Goal: Task Accomplishment & Management: Manage account settings

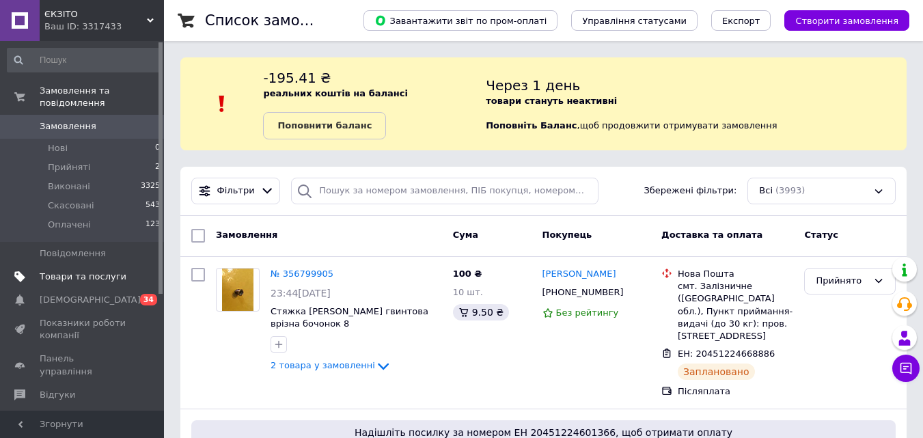
click at [70, 271] on span "Товари та послуги" at bounding box center [83, 277] width 87 height 12
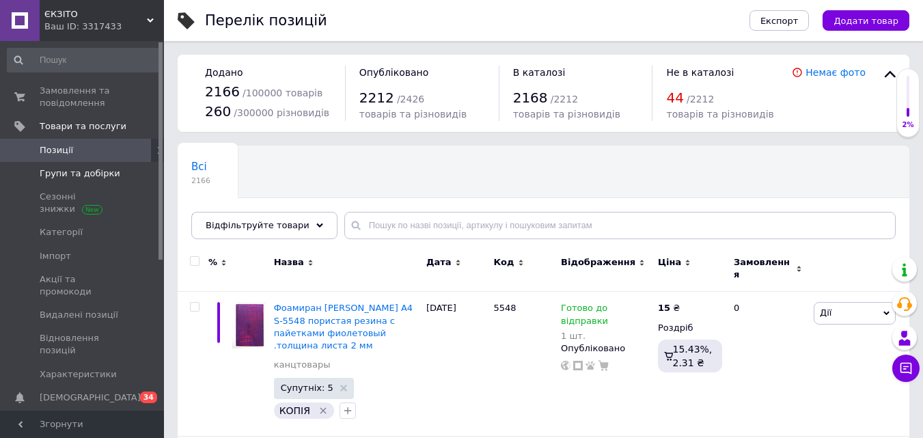
click at [57, 167] on span "Групи та добірки" at bounding box center [80, 173] width 81 height 12
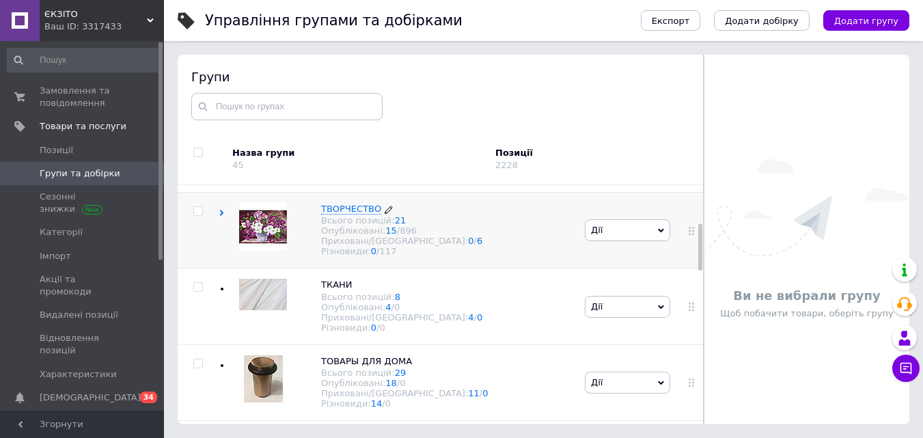
scroll to position [221, 0]
click at [219, 215] on icon at bounding box center [222, 211] width 6 height 6
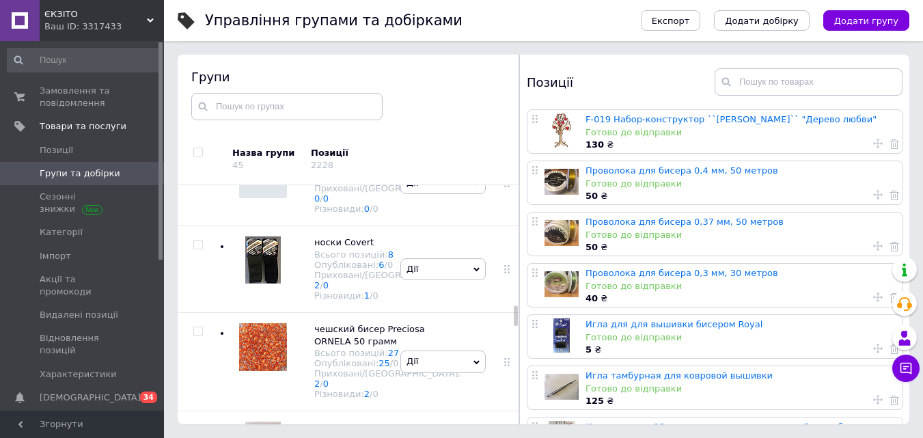
scroll to position [1758, 0]
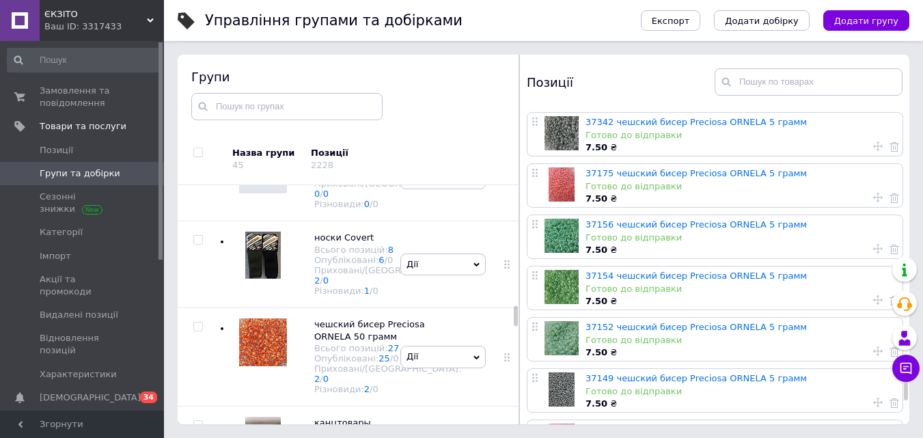
scroll to position [4852, 0]
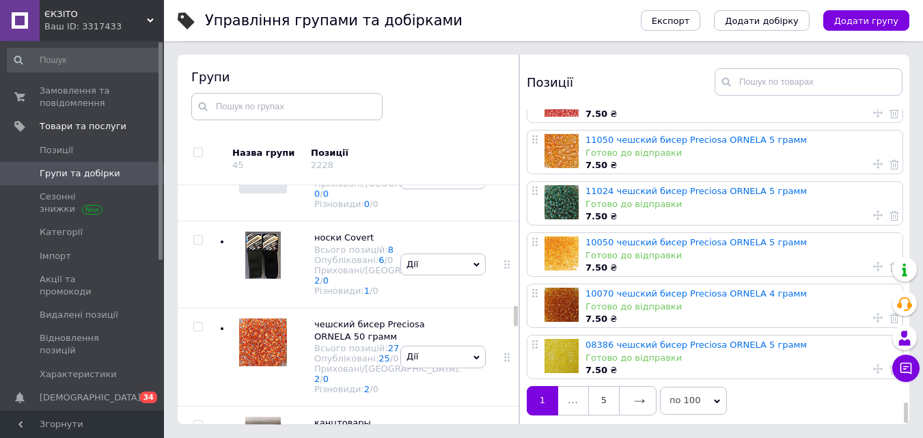
drag, startPoint x: 907, startPoint y: 133, endPoint x: 908, endPoint y: 422, distance: 289.0
click at [911, 422] on div "Управління групами та добірками Експорт Додати добірку Додати групу Сортування …" at bounding box center [543, 180] width 759 height 515
click at [640, 399] on icon at bounding box center [639, 401] width 11 height 11
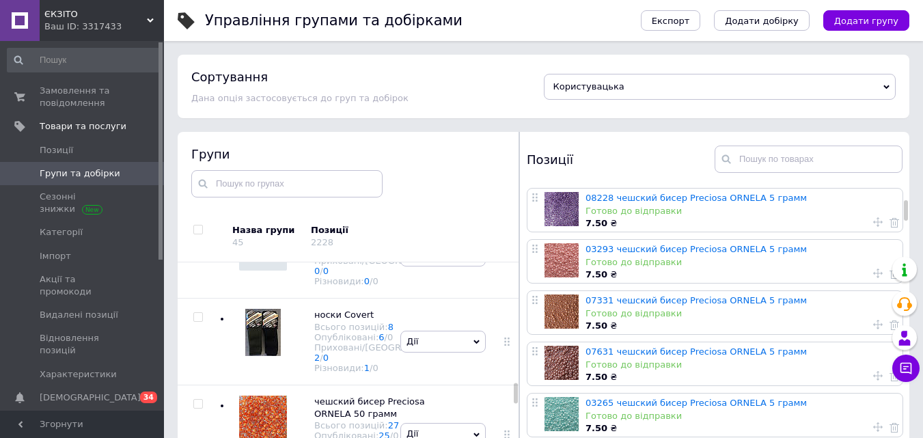
scroll to position [205, 0]
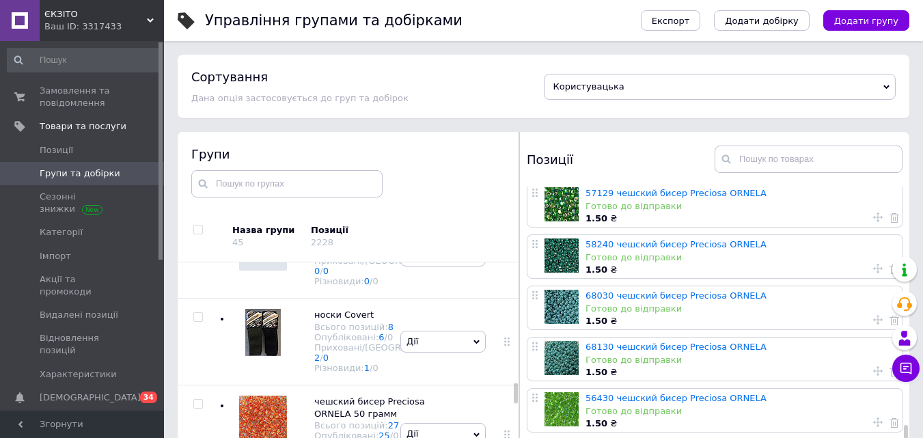
drag, startPoint x: 905, startPoint y: 207, endPoint x: 878, endPoint y: 432, distance: 227.1
click at [888, 435] on div "08289 чешский бисер Preciosa ORNELA 5 грамм Готово до відправки 7.50 ₴ 08277 че…" at bounding box center [714, 343] width 389 height 315
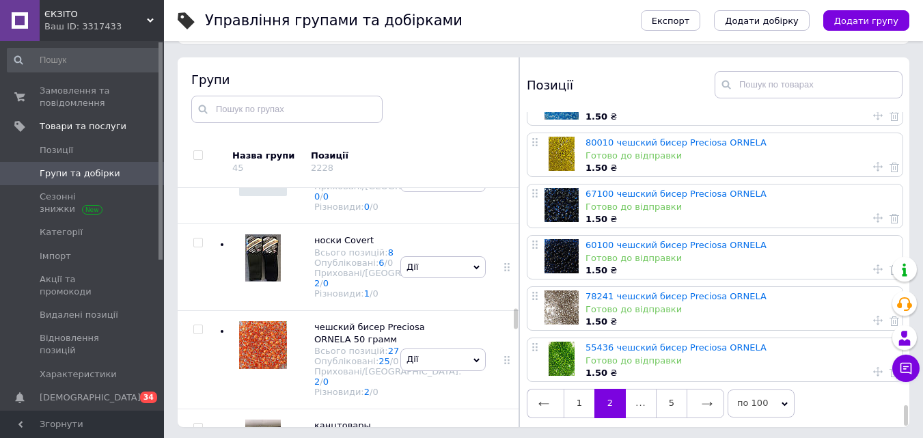
scroll to position [77, 0]
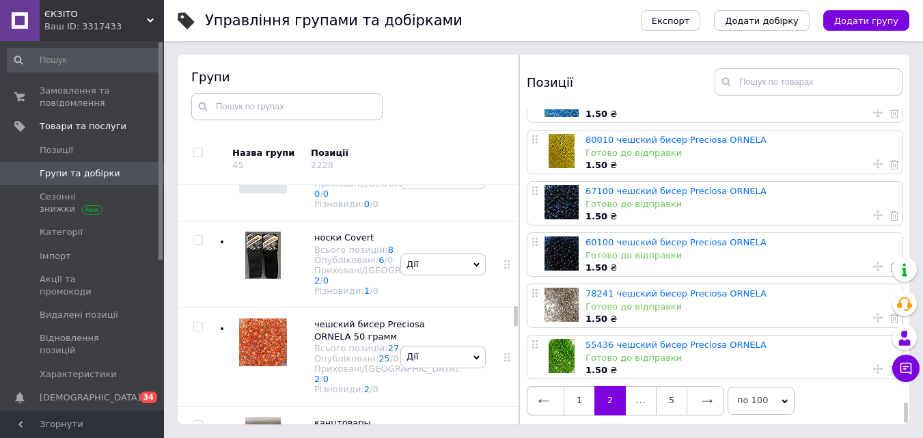
click at [693, 387] on link at bounding box center [706, 400] width 38 height 29
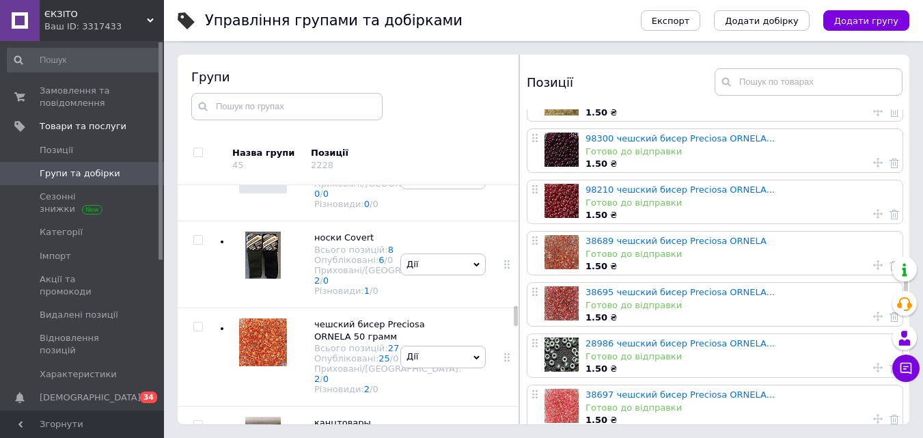
scroll to position [2734, 0]
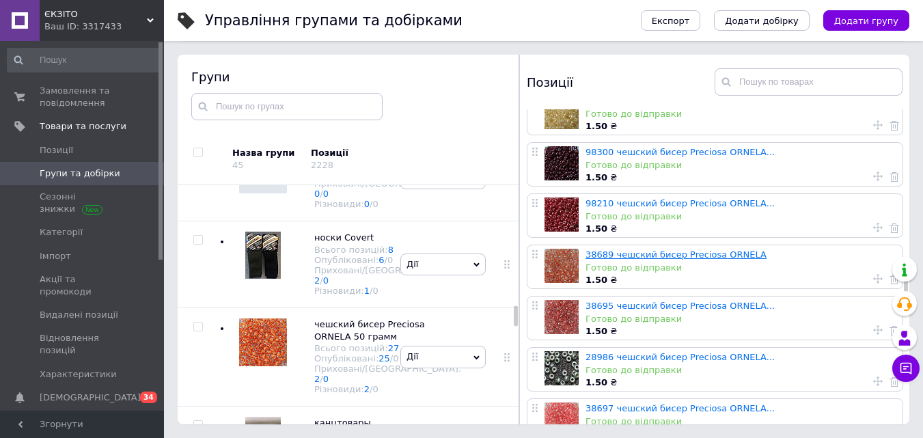
click at [689, 254] on link "38689 чешский бисер Preciosa ORNELA" at bounding box center [675, 254] width 181 height 10
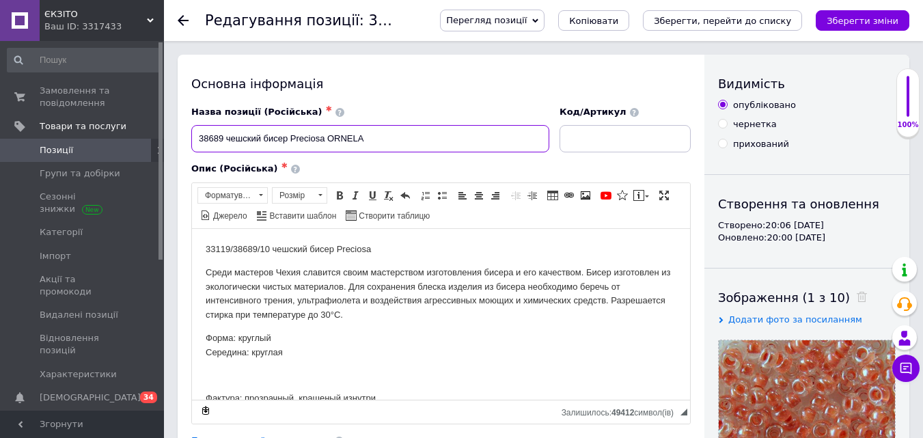
click at [398, 130] on input "38689 чешский бисер Preciosa ORNELA" at bounding box center [370, 138] width 358 height 27
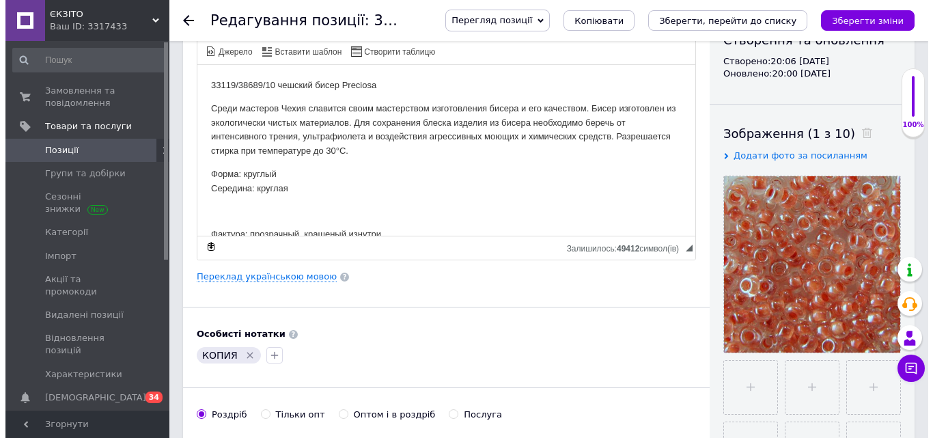
scroll to position [137, 0]
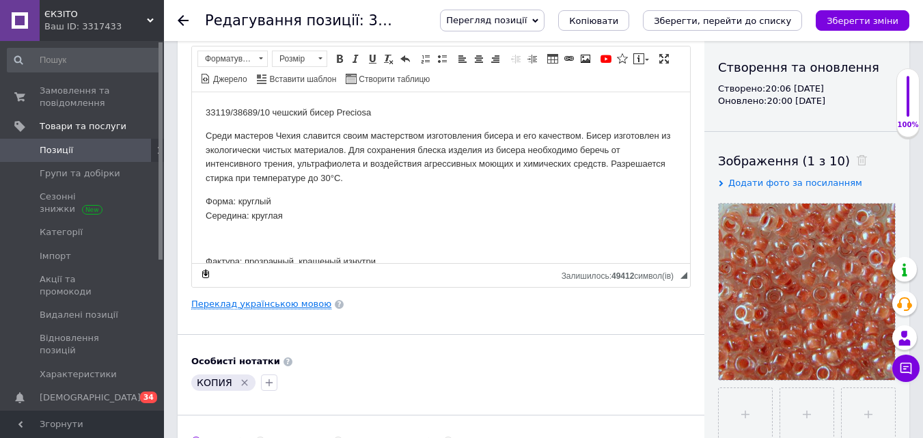
type input "38689 чешский бисер Preciosa ORNELA..."
click at [255, 304] on link "Переклад українською мовою" at bounding box center [261, 304] width 140 height 11
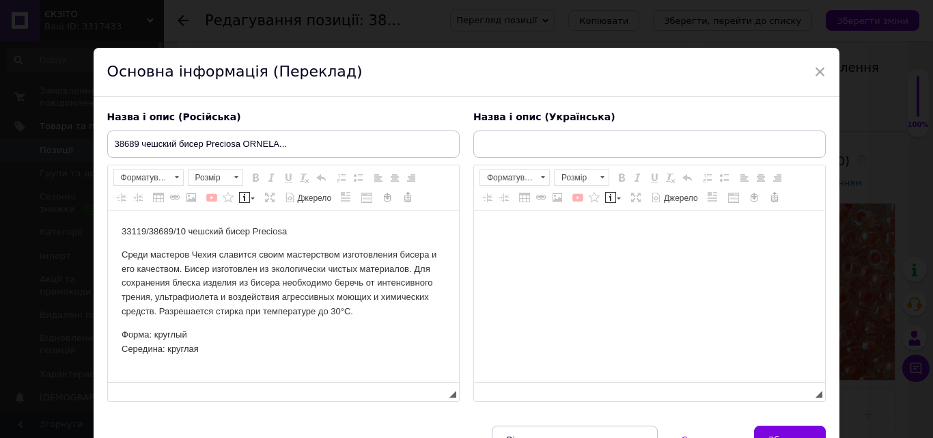
scroll to position [0, 0]
type input "38689 чеський бісер Preciosa ORNELA"
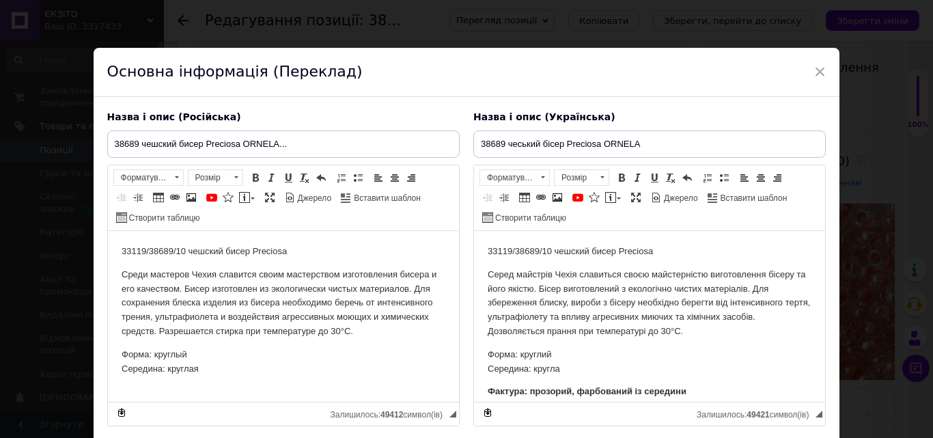
click at [121, 252] on p "33119/38689/10 чешский бисер Preciosa" at bounding box center [283, 252] width 324 height 14
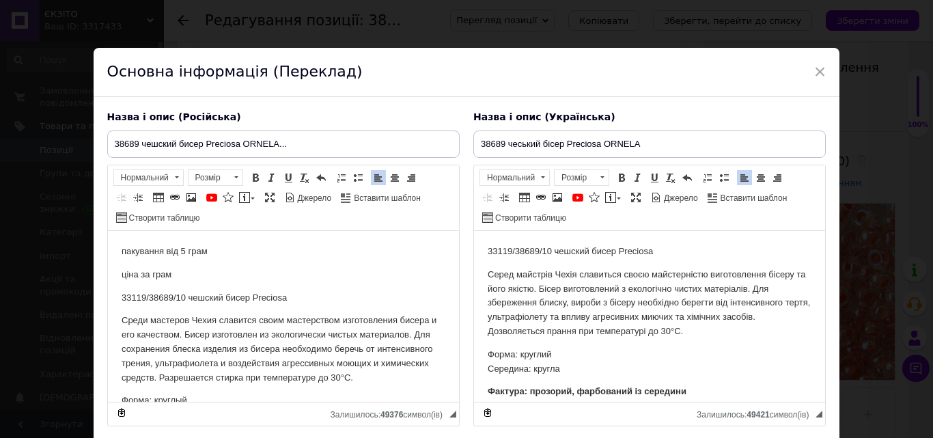
click at [478, 250] on html "33119/38689/10 чешский бисер Preciosa Серед майстрів Чехія славиться своєю майс…" at bounding box center [648, 387] width 351 height 312
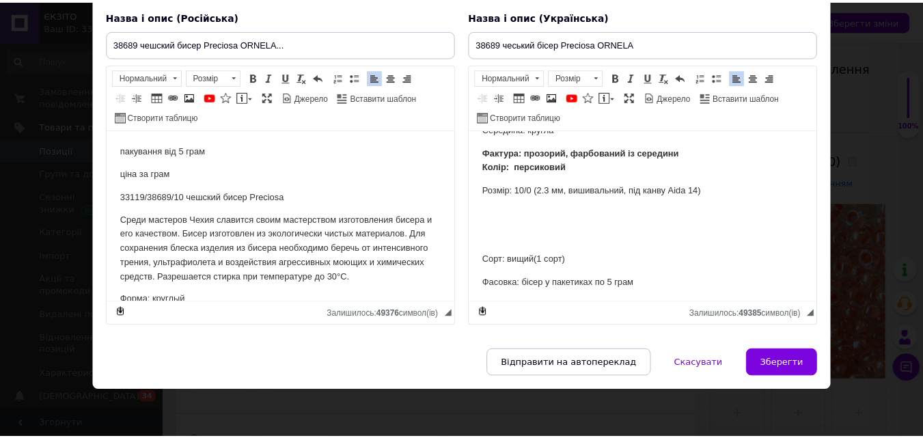
scroll to position [187, 0]
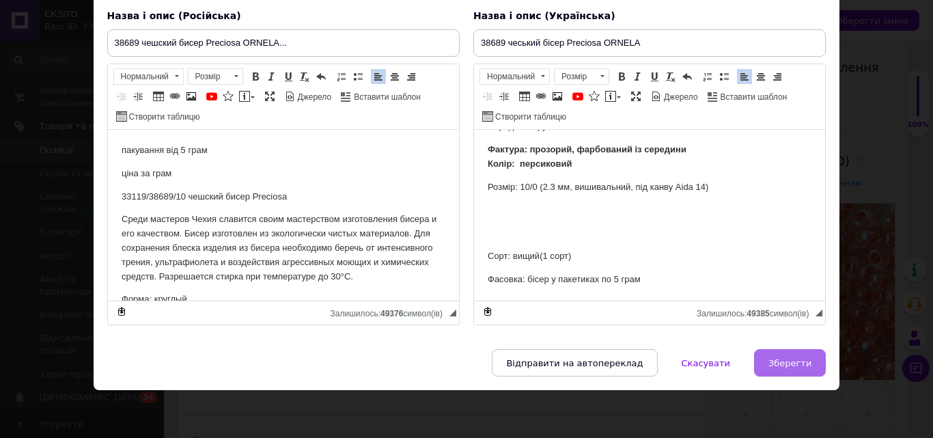
click at [769, 368] on button "Зберегти" at bounding box center [790, 362] width 72 height 27
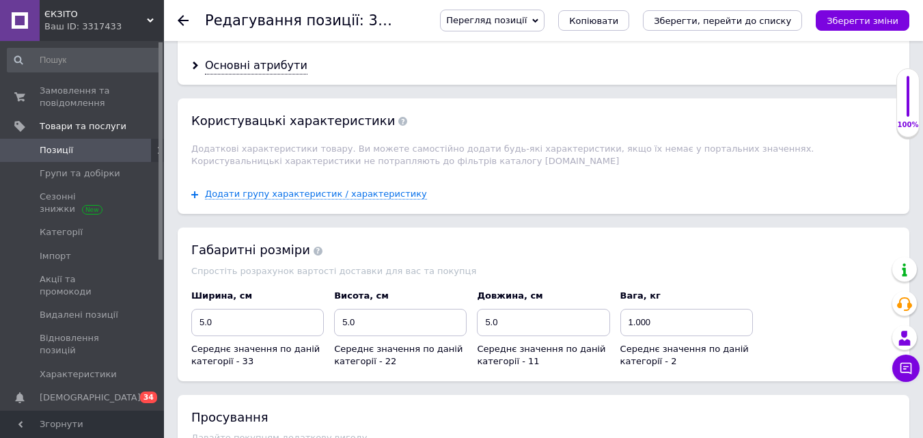
scroll to position [1435, 0]
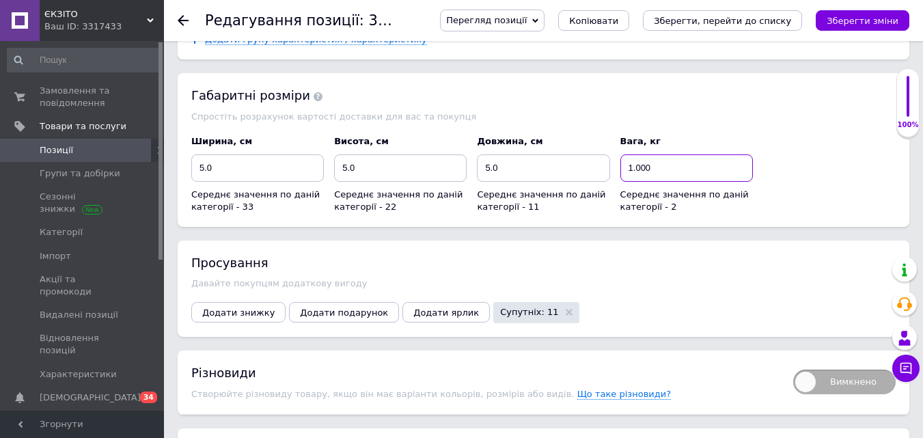
click at [663, 157] on input "1.000" at bounding box center [686, 167] width 133 height 27
click at [657, 161] on input "1.000" at bounding box center [686, 167] width 133 height 27
click at [662, 158] on input "1.000" at bounding box center [686, 167] width 133 height 27
click at [663, 158] on input "1.000" at bounding box center [686, 167] width 133 height 27
type input "0.001"
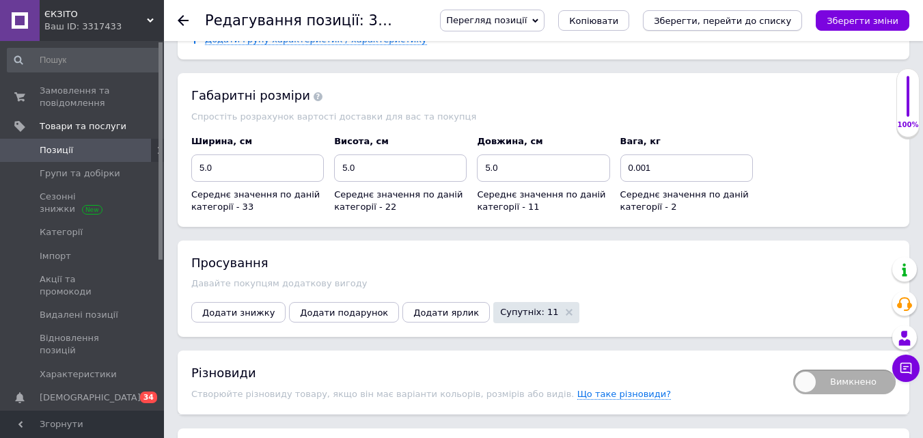
click at [727, 23] on icon "Зберегти, перейти до списку" at bounding box center [722, 21] width 137 height 10
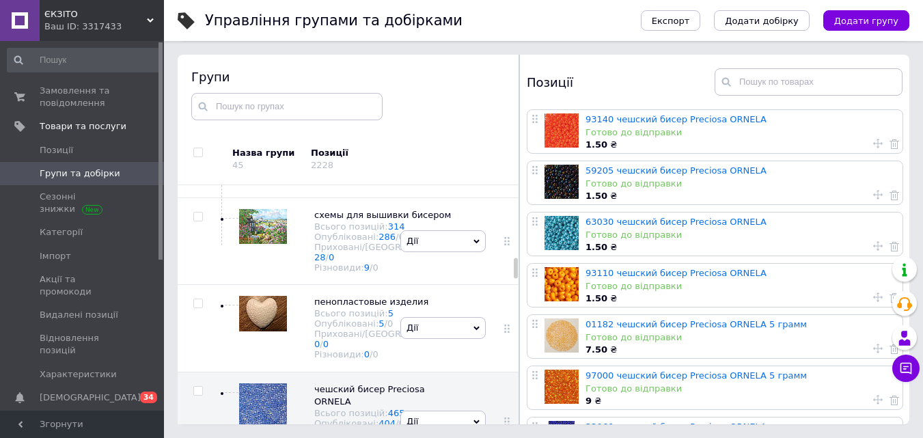
scroll to position [478, 0]
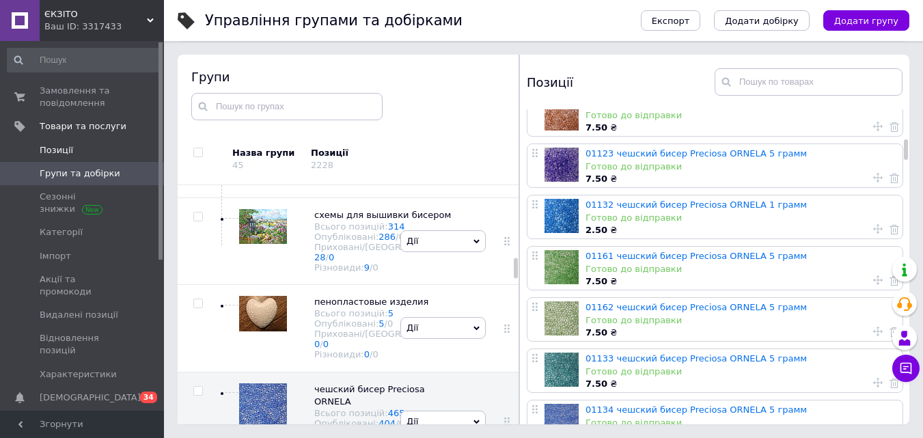
click at [51, 152] on span "Позиції" at bounding box center [56, 150] width 33 height 12
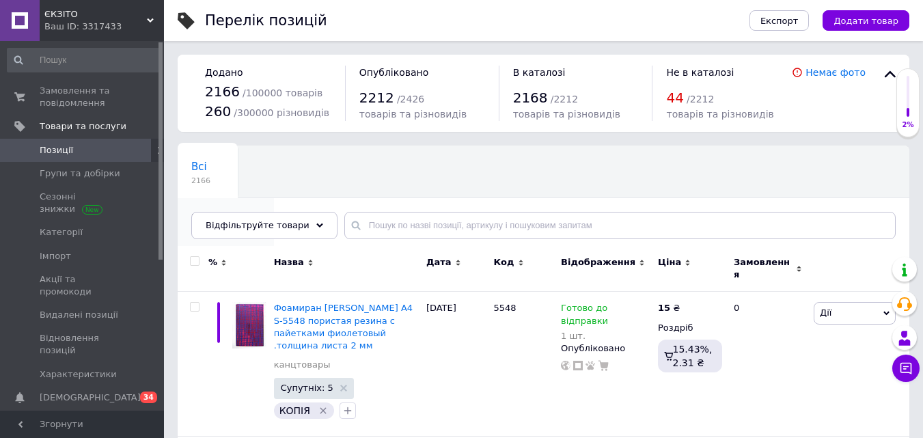
click at [247, 212] on span "Приховані" at bounding box center [218, 218] width 55 height 12
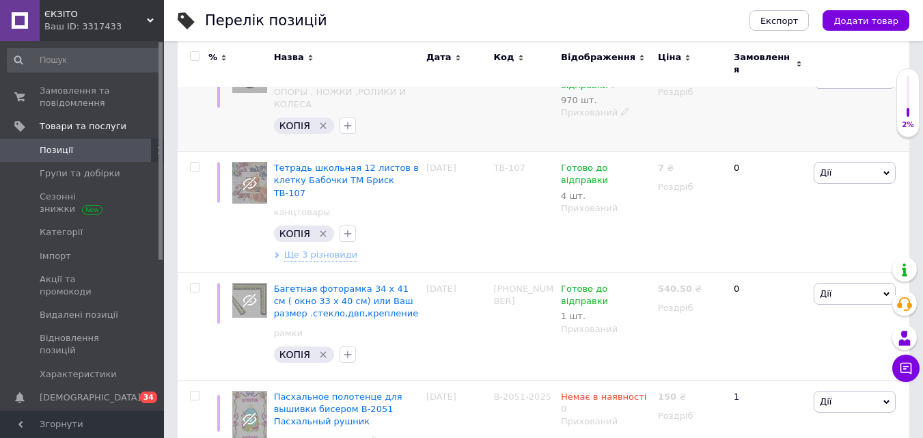
scroll to position [273, 0]
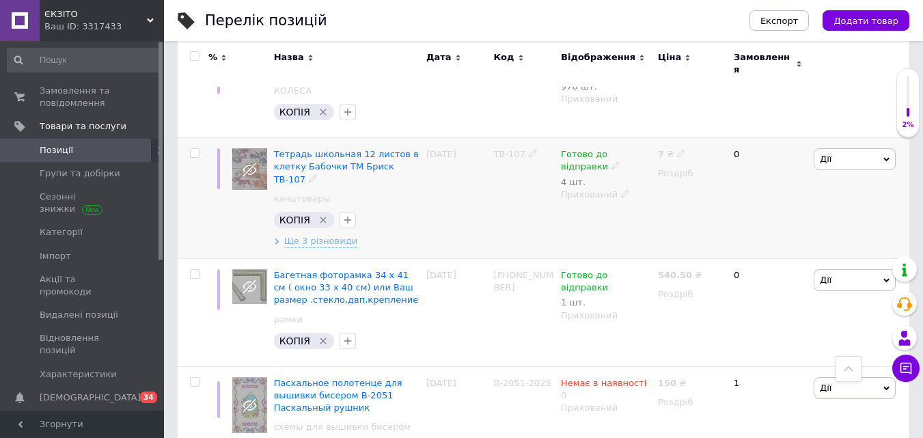
click at [829, 156] on span "Дії" at bounding box center [826, 159] width 12 height 10
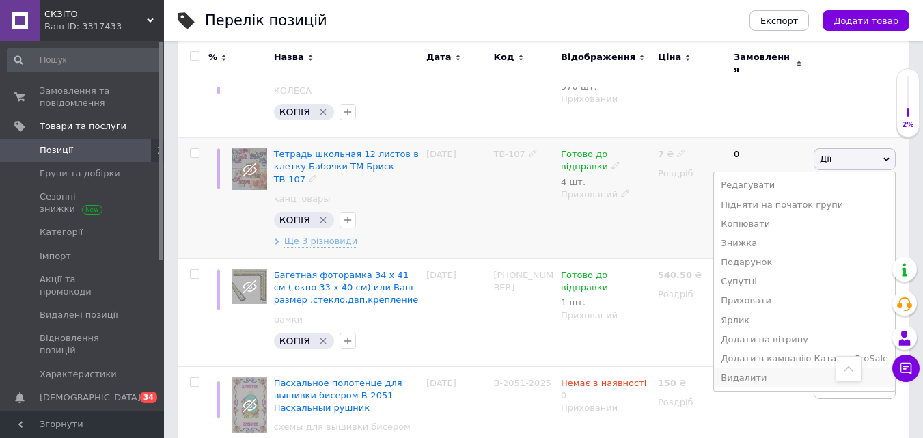
click at [768, 371] on li "Видалити" at bounding box center [804, 377] width 181 height 19
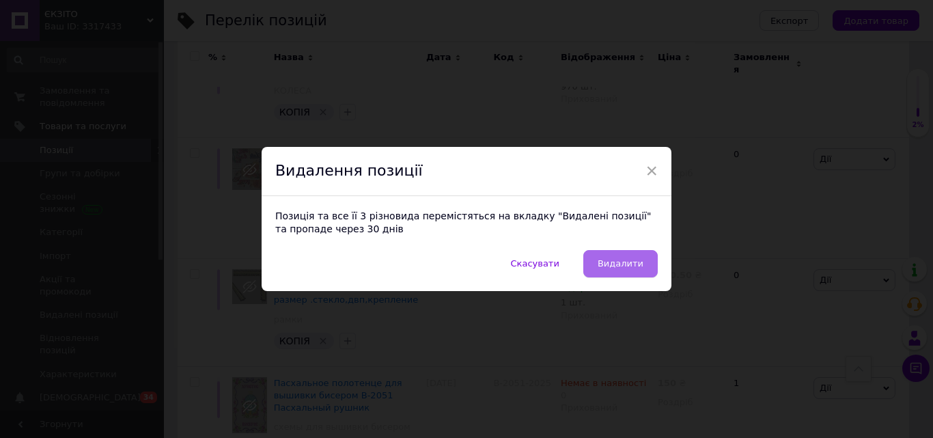
click at [616, 262] on span "Видалити" at bounding box center [621, 263] width 46 height 10
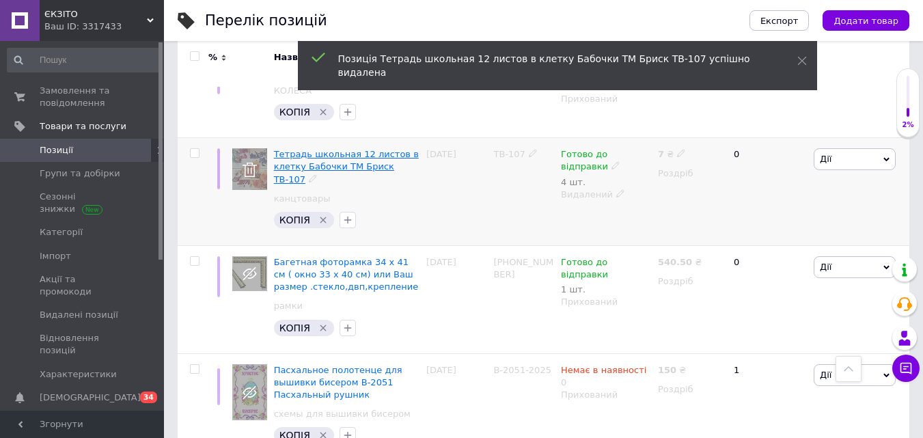
click at [360, 154] on span "Тетрадь школьная 12 листов в клетку Бабочки ТМ Бриск ТВ-107" at bounding box center [346, 166] width 145 height 35
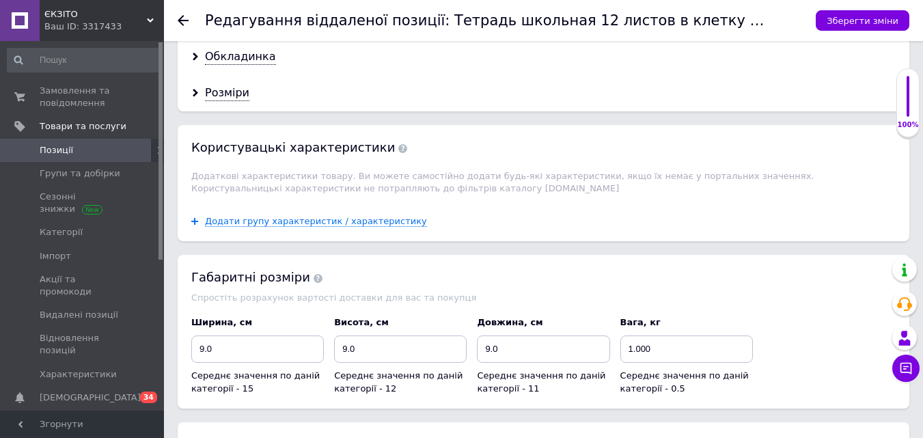
scroll to position [1294, 0]
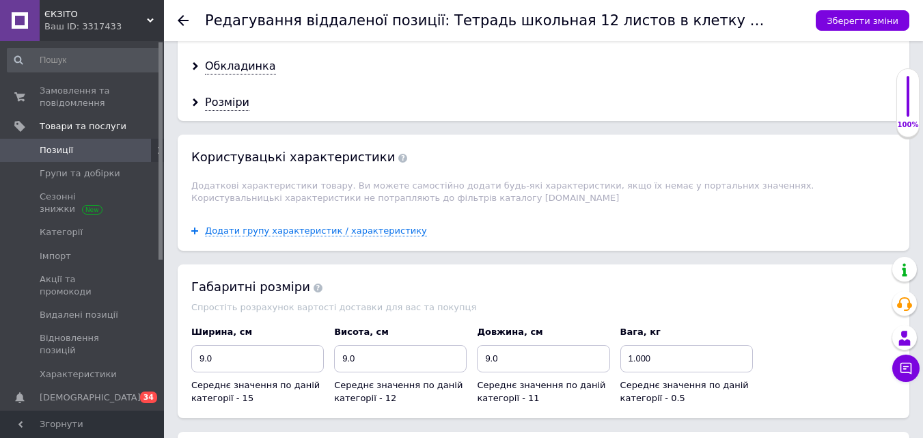
click at [187, 22] on icon at bounding box center [183, 20] width 11 height 11
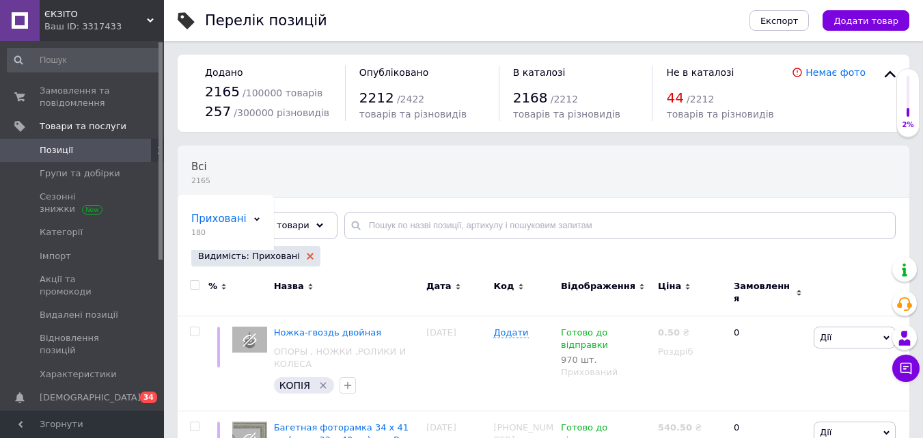
click at [307, 257] on icon at bounding box center [310, 256] width 7 height 7
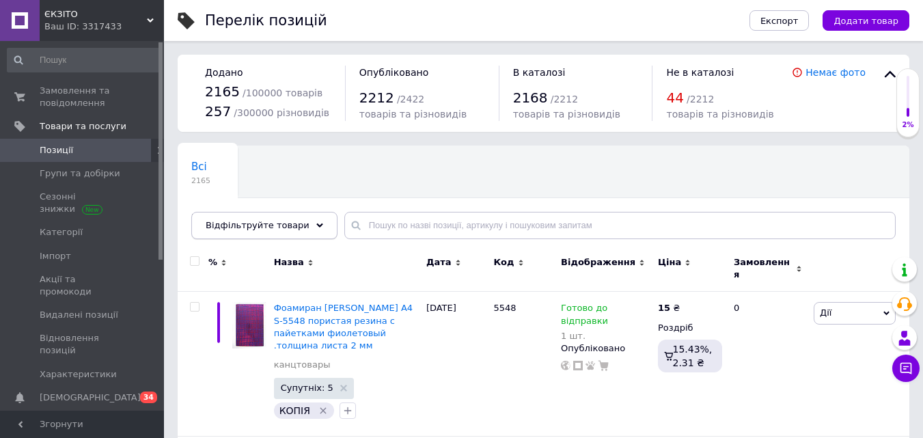
click at [297, 227] on div "Відфільтруйте товари" at bounding box center [264, 225] width 146 height 27
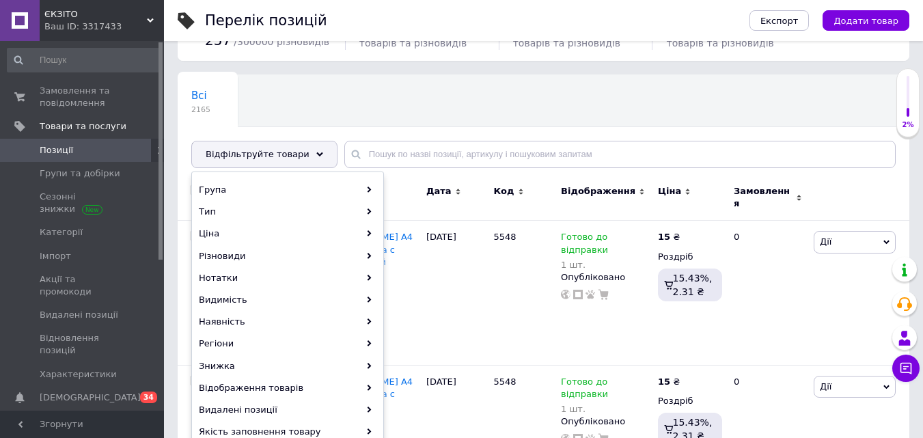
scroll to position [137, 0]
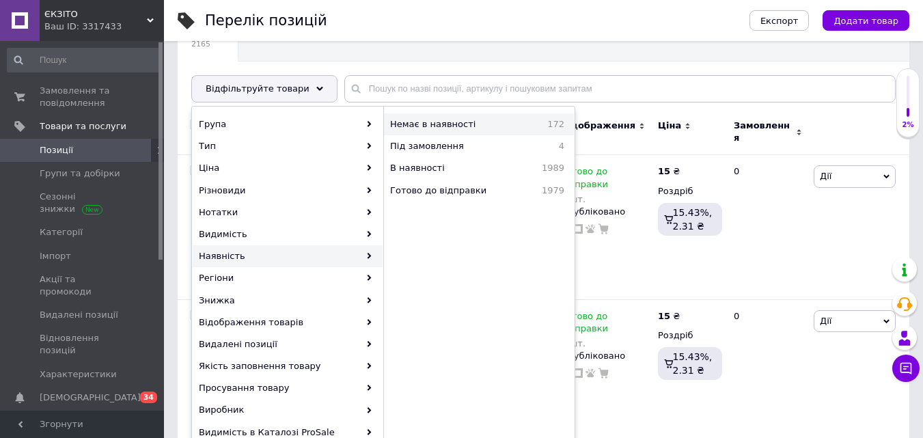
click at [469, 126] on span "Немає в наявності" at bounding box center [458, 124] width 137 height 12
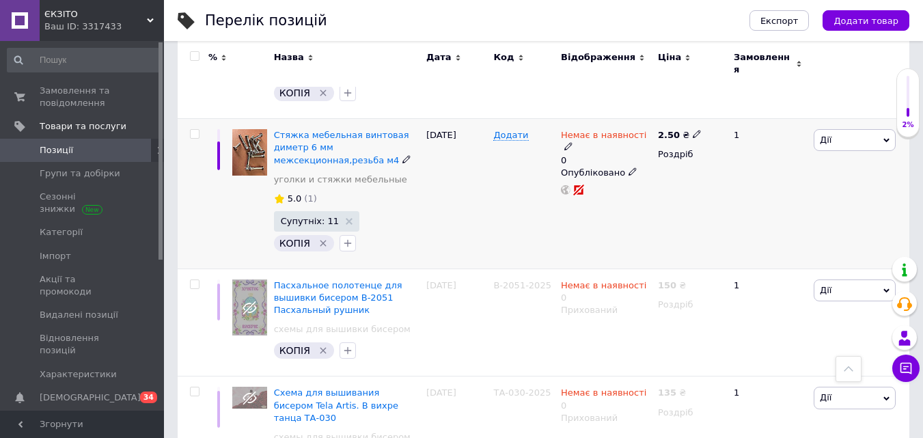
scroll to position [547, 0]
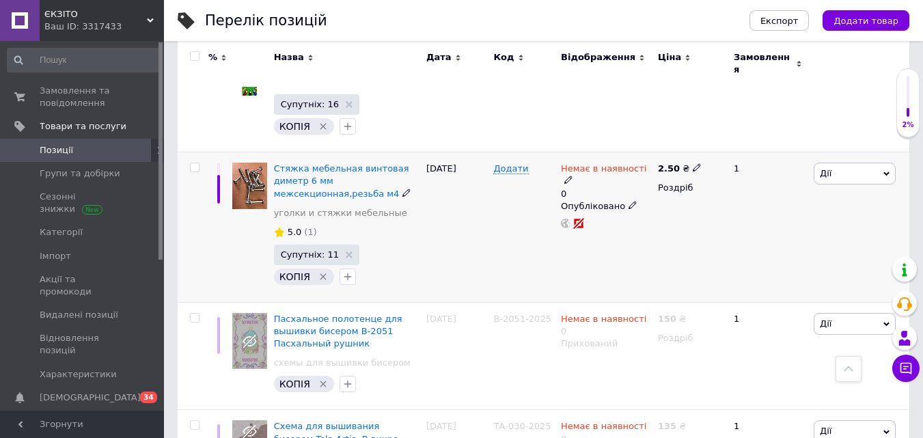
click at [861, 169] on span "Дії" at bounding box center [855, 174] width 82 height 22
click at [772, 312] on li "Приховати" at bounding box center [804, 315] width 181 height 19
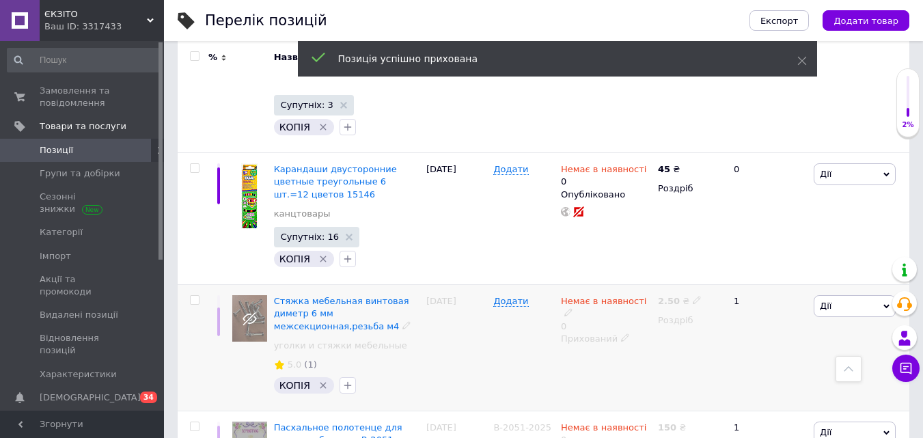
scroll to position [410, 0]
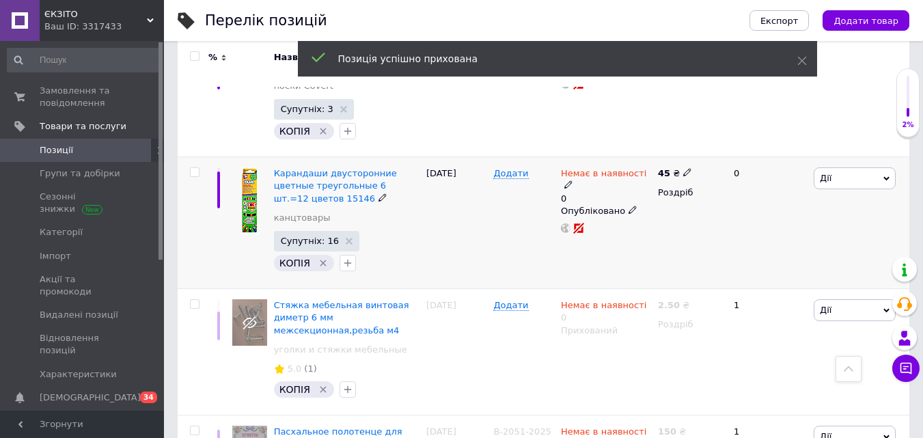
click at [829, 175] on span "Дії" at bounding box center [826, 178] width 12 height 10
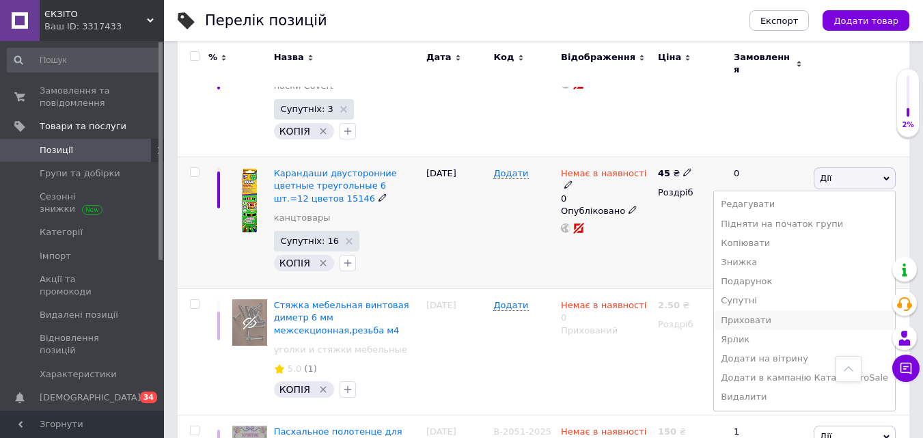
click at [777, 311] on li "Приховати" at bounding box center [804, 320] width 181 height 19
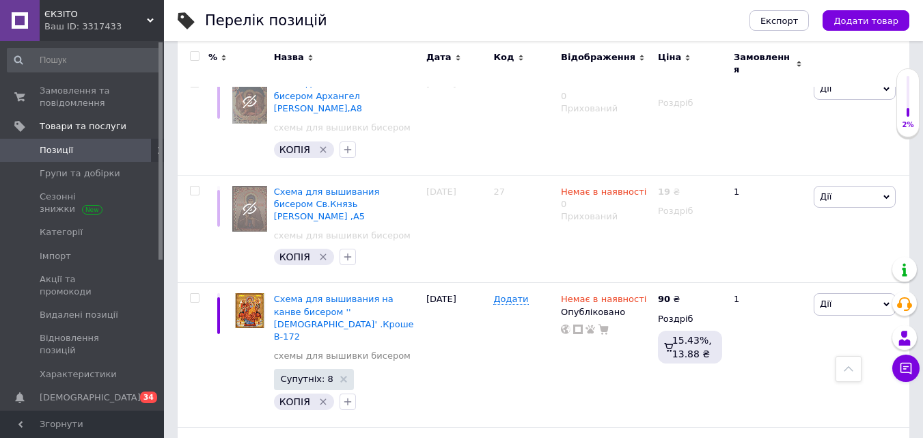
scroll to position [3211, 0]
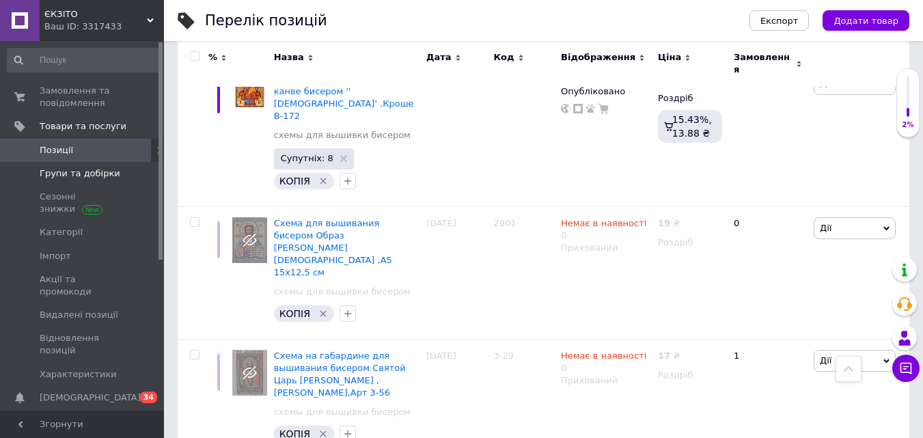
click at [88, 171] on span "Групи та добірки" at bounding box center [80, 173] width 81 height 12
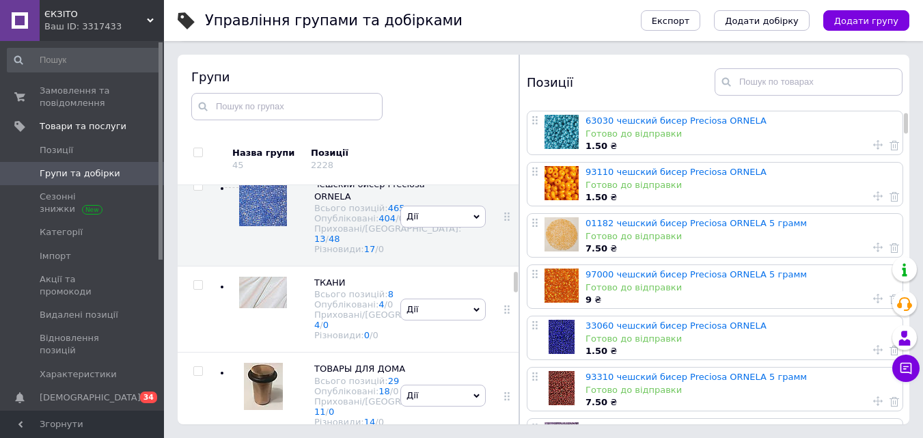
scroll to position [273, 0]
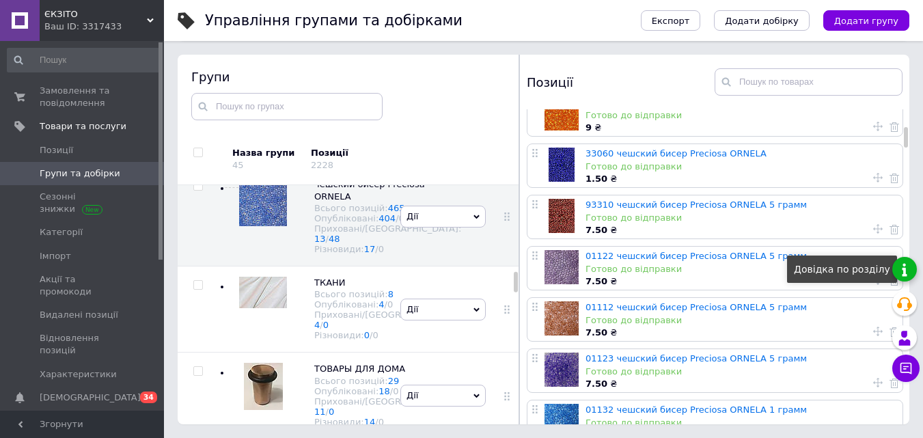
drag, startPoint x: 902, startPoint y: 131, endPoint x: 910, endPoint y: 271, distance: 140.2
click at [911, 277] on body "ЄКЗІТО Ваш ID: 3317433 Сайт ЄКЗІТО Кабінет покупця Перевірити стан системи Стор…" at bounding box center [461, 180] width 923 height 515
drag, startPoint x: 909, startPoint y: 137, endPoint x: 911, endPoint y: 171, distance: 34.9
click at [911, 171] on div "Управління групами та добірками Експорт Додати добірку Додати групу Сортування …" at bounding box center [543, 180] width 759 height 515
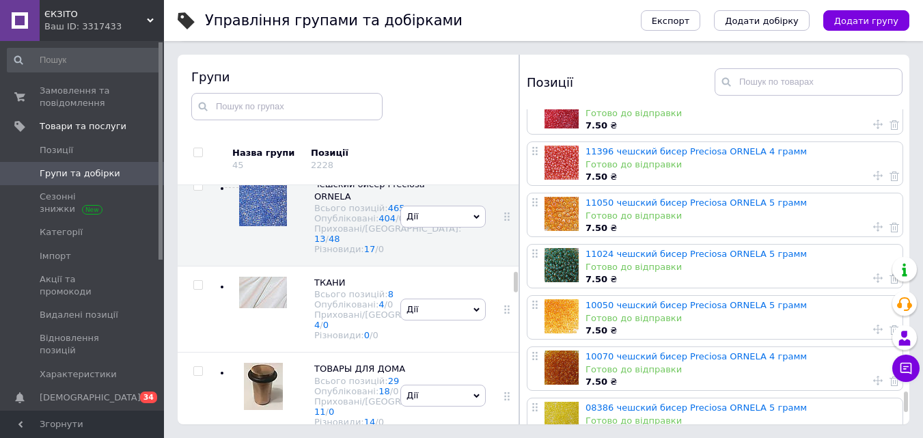
scroll to position [4852, 0]
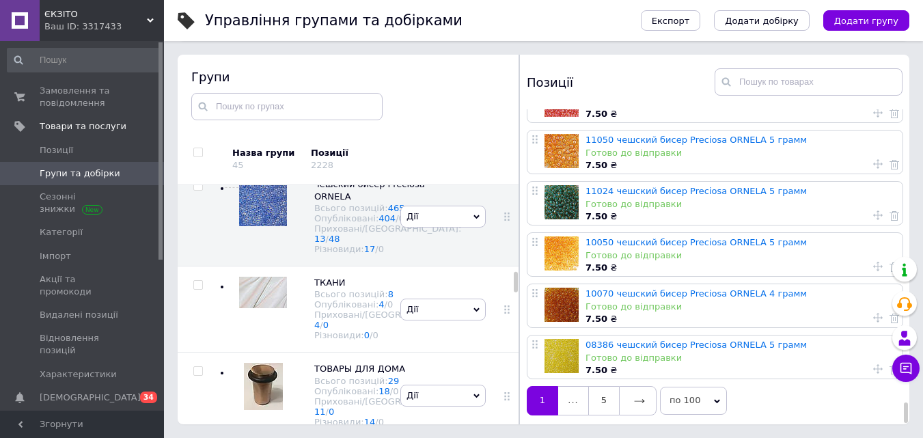
drag, startPoint x: 904, startPoint y: 137, endPoint x: 913, endPoint y: 427, distance: 289.8
click at [913, 427] on div "Управління групами та добірками Експорт Додати добірку Додати групу Сортування …" at bounding box center [543, 180] width 759 height 515
click at [637, 408] on link at bounding box center [638, 400] width 38 height 29
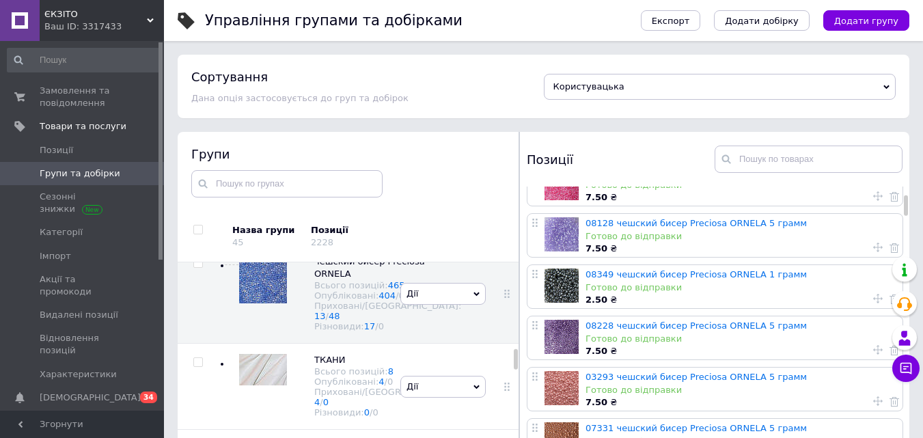
scroll to position [137, 0]
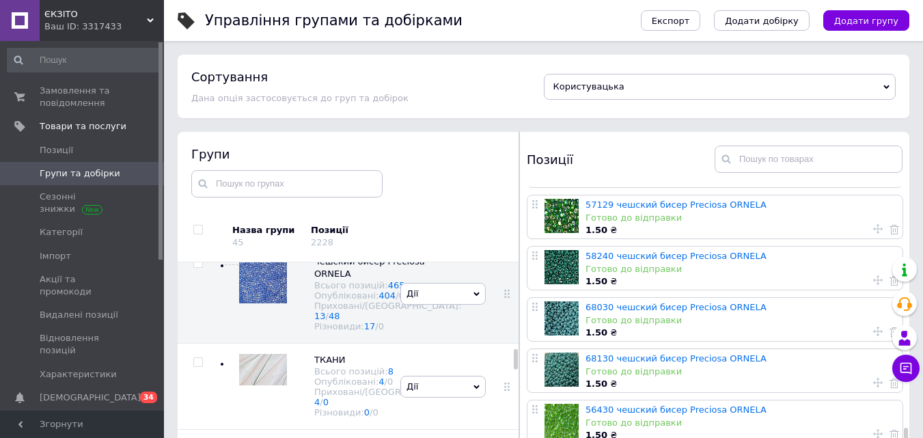
drag, startPoint x: 905, startPoint y: 207, endPoint x: 920, endPoint y: 439, distance: 232.0
click at [920, 437] on html "ЄКЗІТО Ваш ID: 3317433 Сайт ЄКЗІТО Кабінет покупця Перевірити стан системи Стор…" at bounding box center [461, 257] width 923 height 515
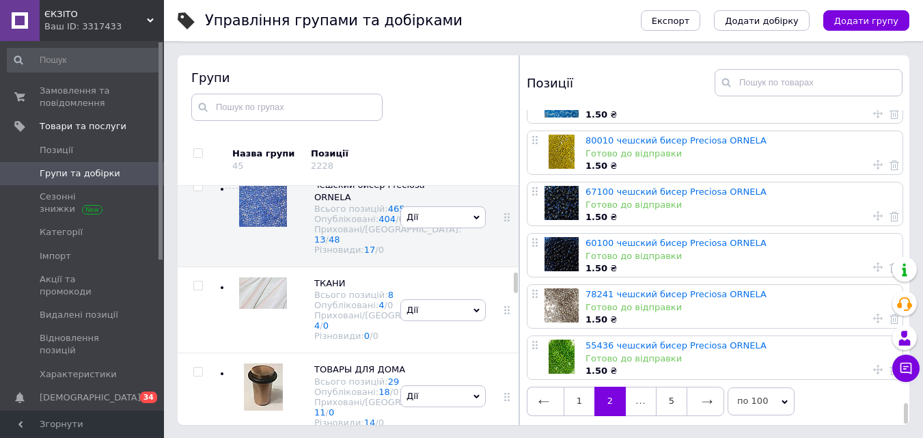
scroll to position [77, 0]
click at [708, 397] on icon at bounding box center [707, 401] width 11 height 11
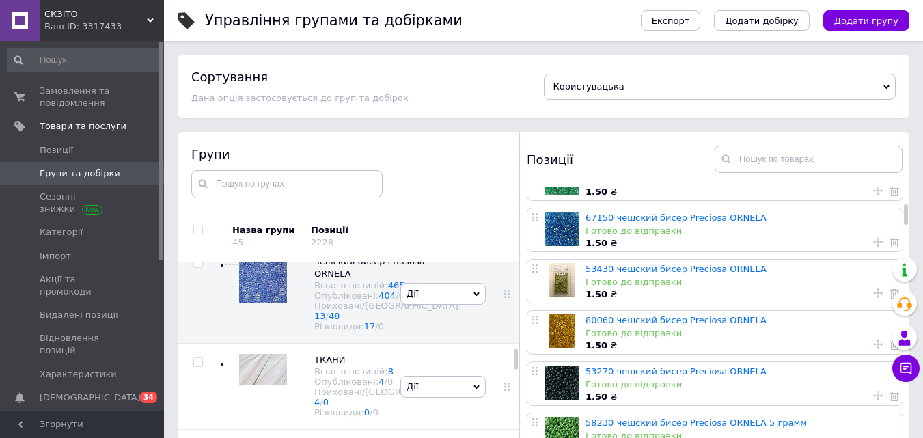
scroll to position [273, 0]
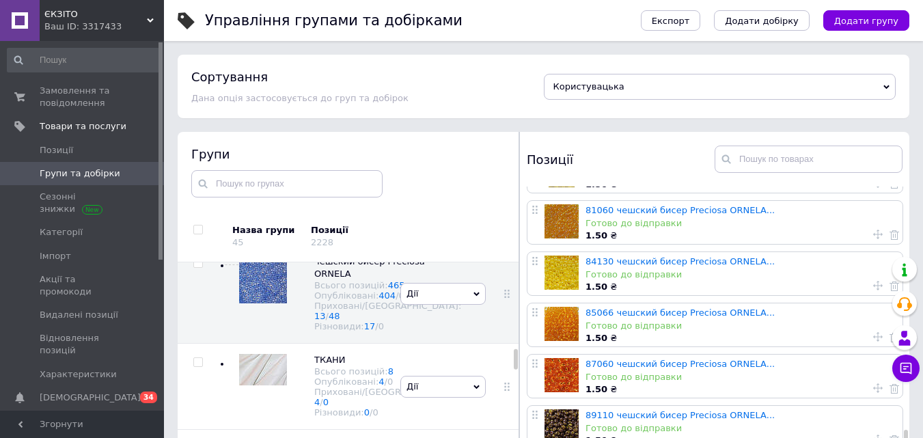
drag, startPoint x: 905, startPoint y: 208, endPoint x: 923, endPoint y: 440, distance: 232.9
click at [923, 437] on html "ЄКЗІТО Ваш ID: 3317433 Сайт ЄКЗІТО Кабінет покупця Перевірити стан системи Стор…" at bounding box center [461, 257] width 923 height 515
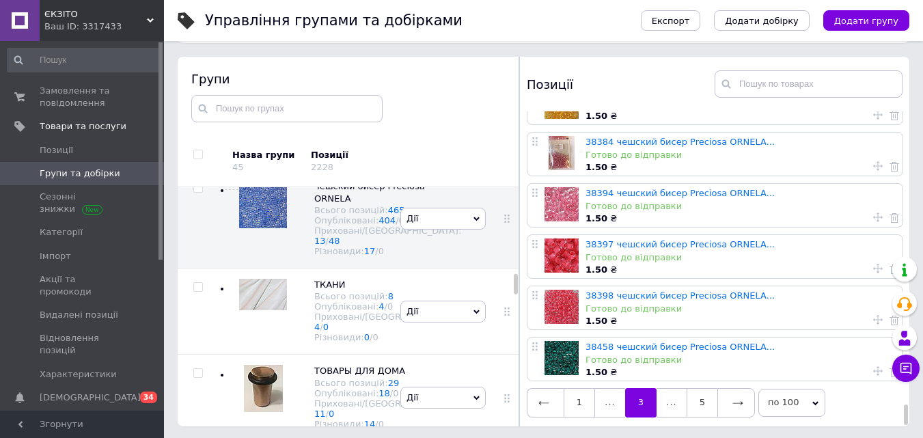
scroll to position [77, 0]
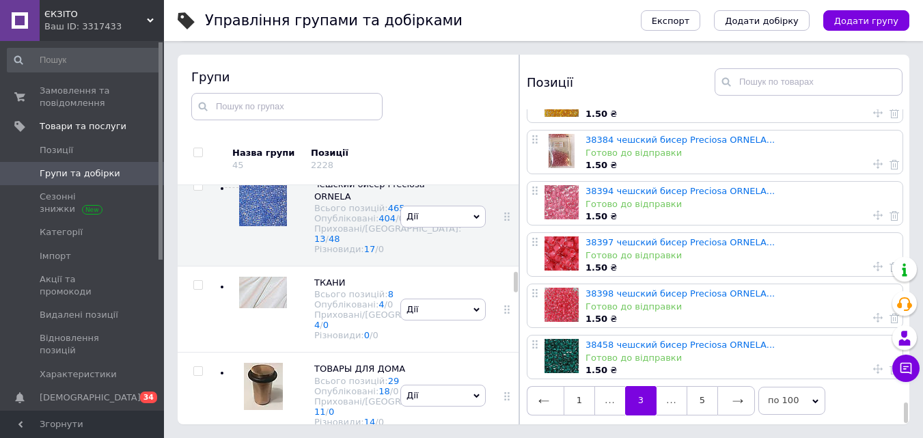
click at [732, 398] on icon at bounding box center [737, 401] width 11 height 11
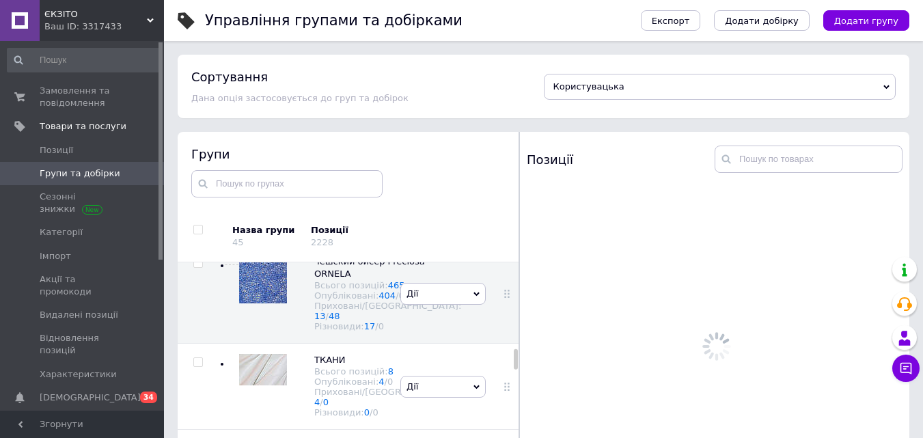
scroll to position [0, 0]
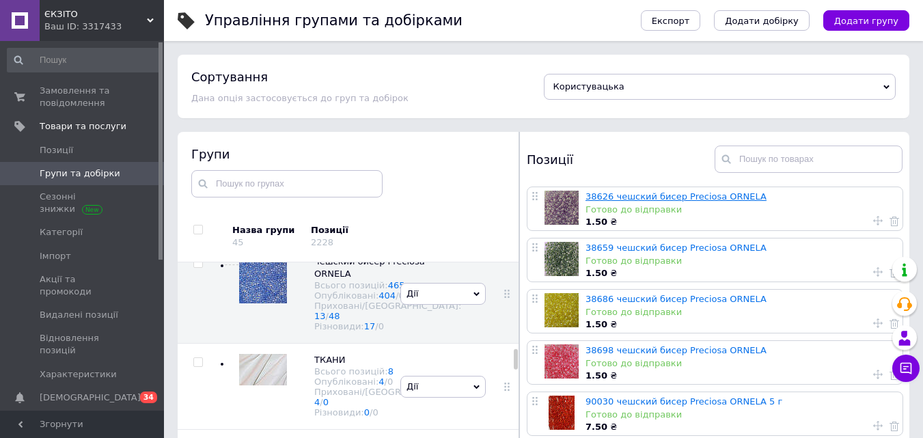
click at [685, 197] on link "38626 чешский бисер Preciosa ORNELA" at bounding box center [675, 196] width 181 height 10
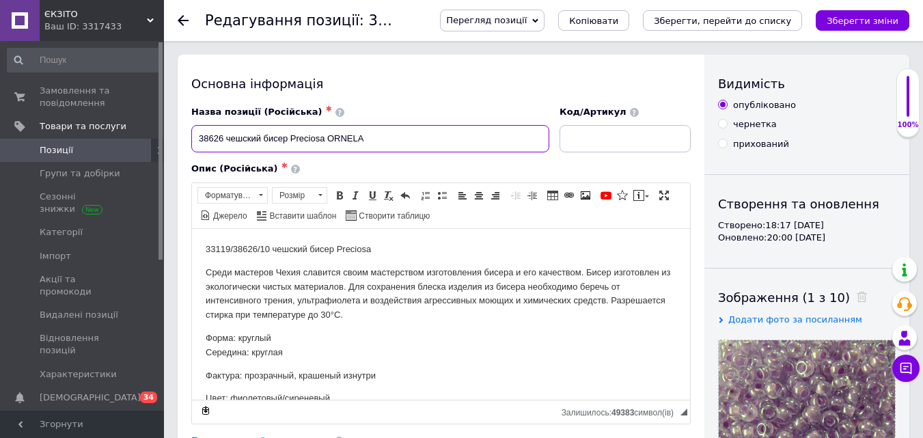
click at [405, 143] on input "38626 чешский бисер Preciosa ORNELA" at bounding box center [370, 138] width 358 height 27
type input "38626 чешский бисер Preciosa ORNELA..."
click at [204, 260] on html "33119/38626/10 [DEMOGRAPHIC_DATA] бисер Preciosa Среди мастеров Чехия славится …" at bounding box center [441, 392] width 498 height 329
click at [206, 235] on html "33119/38626/10 [DEMOGRAPHIC_DATA] бисер Preciosa Среди мастеров Чехия славится …" at bounding box center [441, 392] width 498 height 329
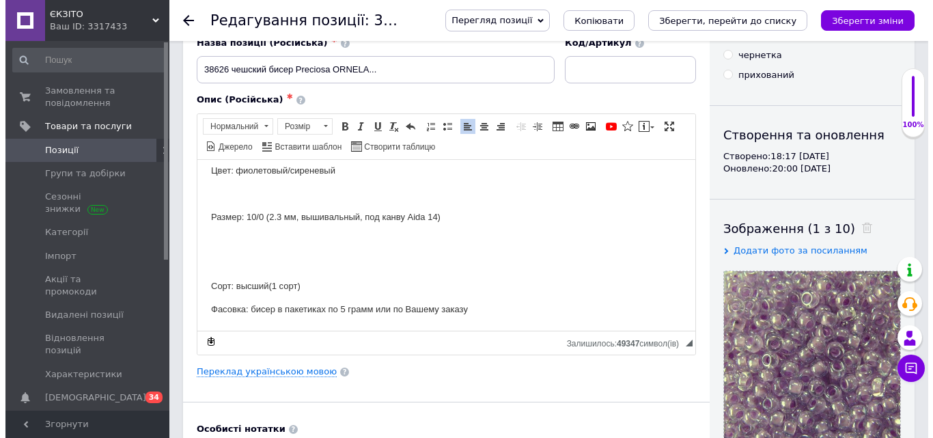
scroll to position [68, 0]
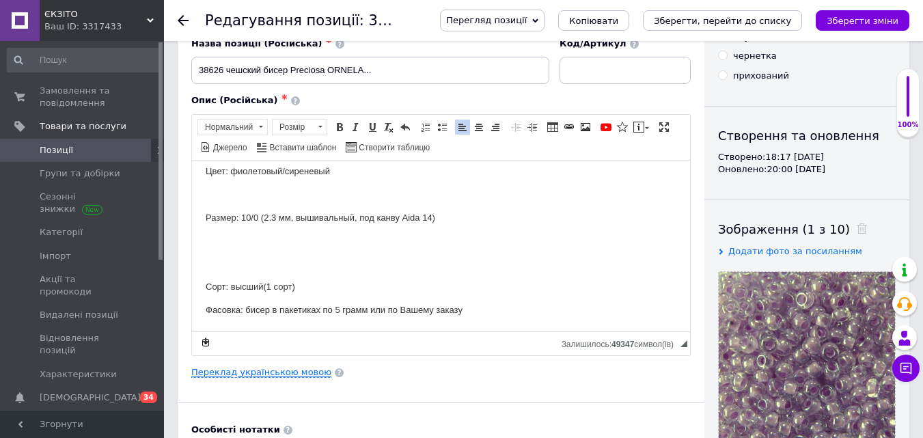
click at [266, 373] on link "Переклад українською мовою" at bounding box center [261, 372] width 140 height 11
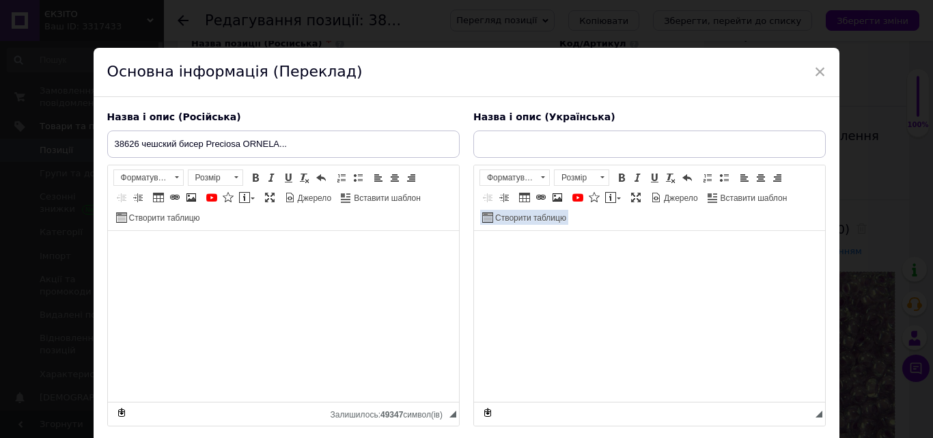
type input "38626 чеський бісер Preciosa ORNELA"
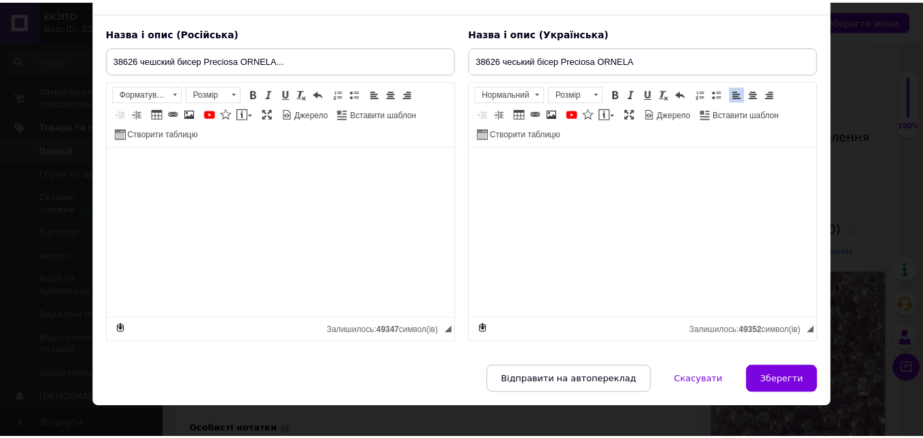
scroll to position [101, 0]
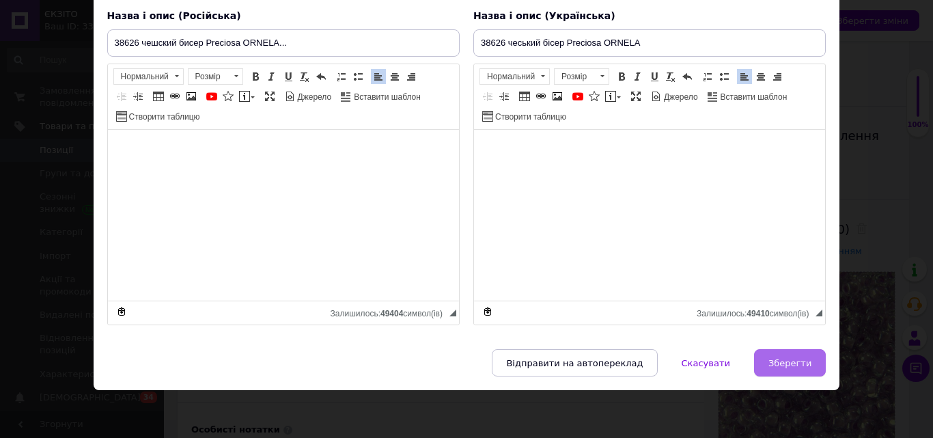
click at [779, 364] on span "Зберегти" at bounding box center [790, 363] width 43 height 10
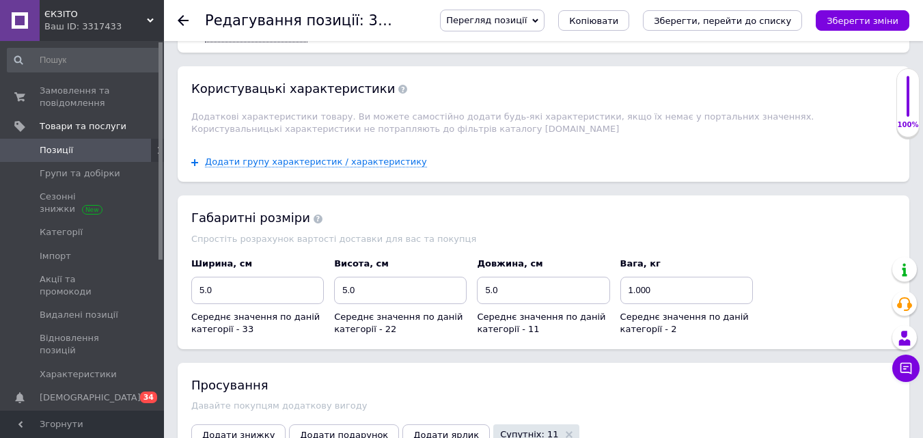
scroll to position [1366, 0]
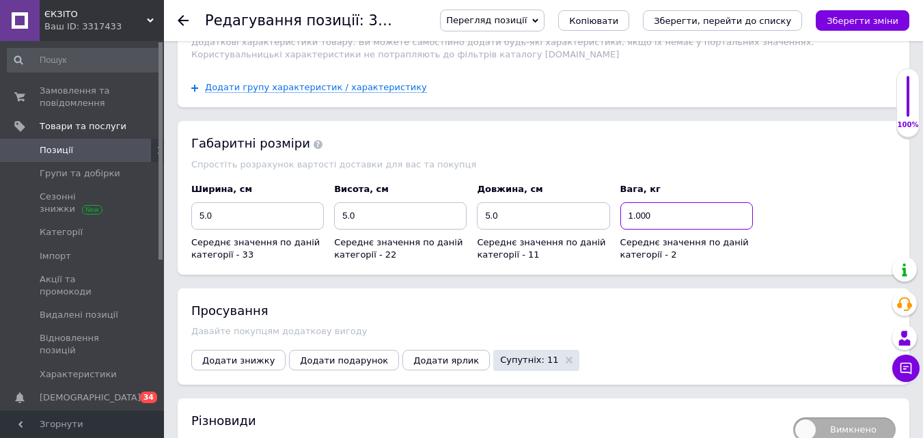
click at [663, 205] on input "1.000" at bounding box center [686, 215] width 133 height 27
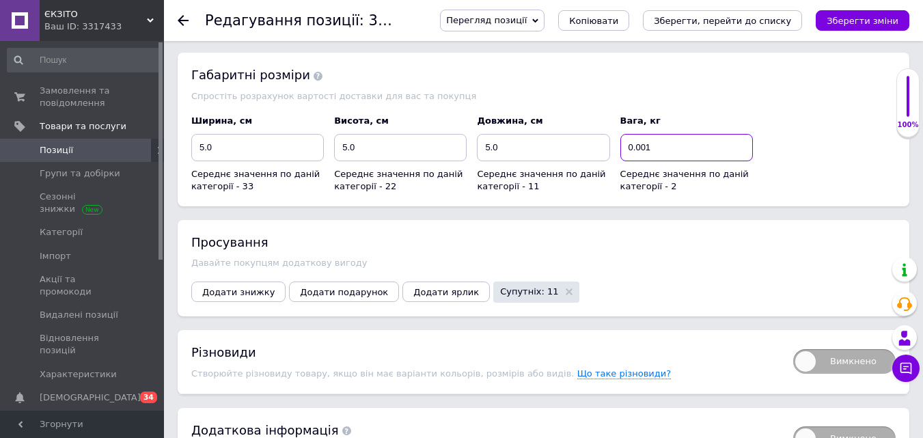
scroll to position [1512, 0]
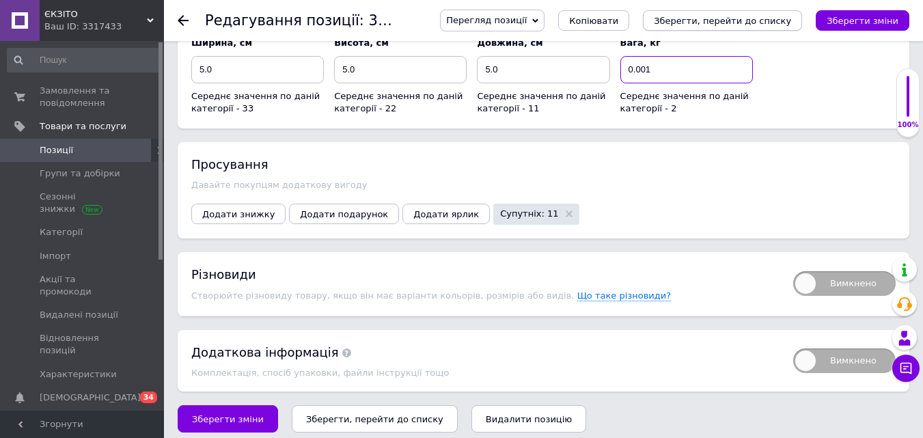
type input "0.001"
click at [727, 27] on button "Зберегти, перейти до списку" at bounding box center [722, 20] width 159 height 20
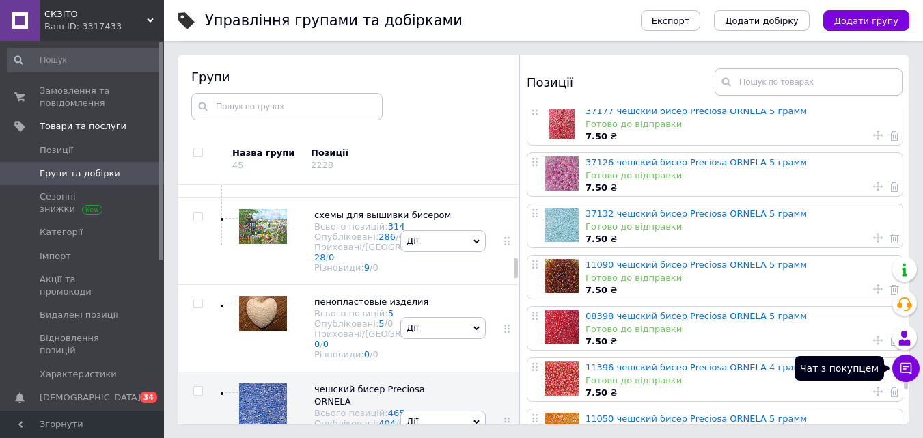
scroll to position [4852, 0]
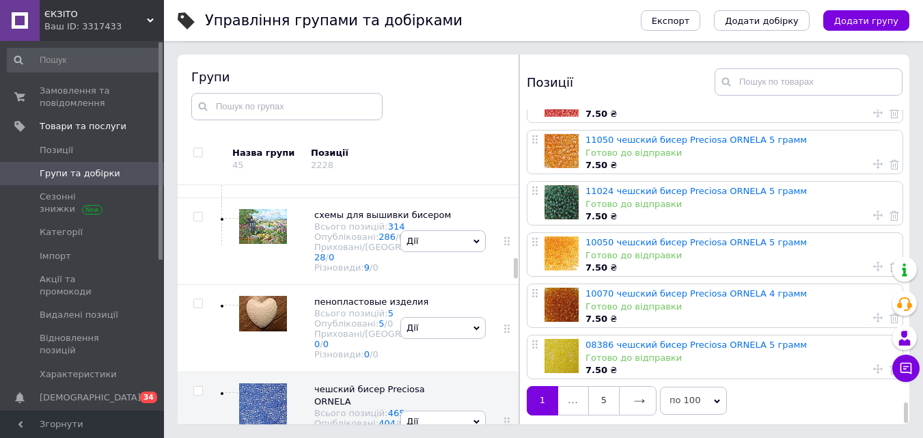
drag, startPoint x: 905, startPoint y: 134, endPoint x: 890, endPoint y: 442, distance: 308.5
click at [890, 437] on html "ЄКЗІТО Ваш ID: 3317433 Сайт ЄКЗІТО Кабінет покупця Перевірити стан системи Стор…" at bounding box center [461, 180] width 923 height 515
click at [597, 406] on link "5" at bounding box center [603, 400] width 31 height 29
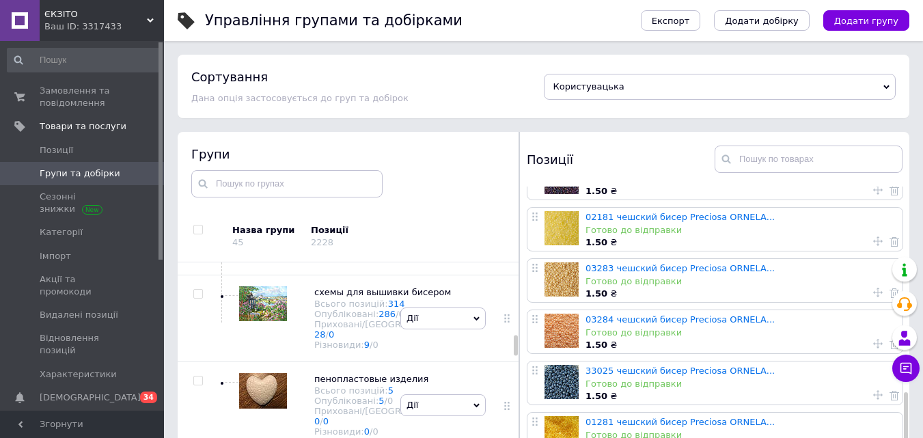
scroll to position [77, 0]
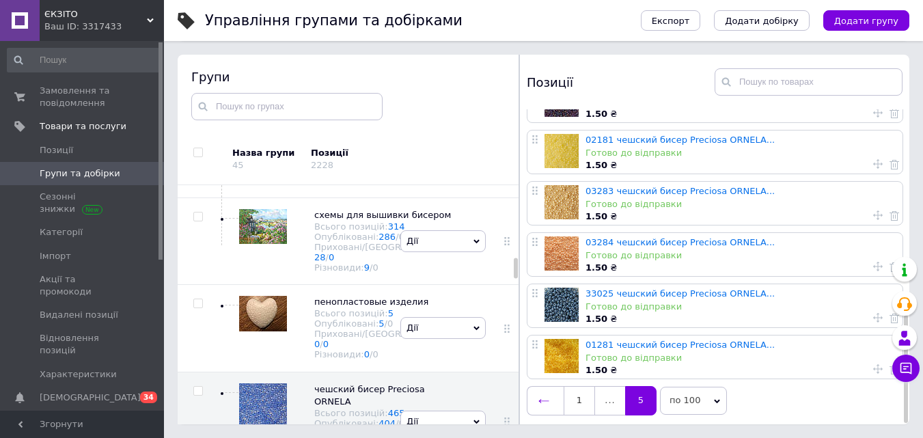
click at [544, 396] on icon at bounding box center [543, 401] width 11 height 11
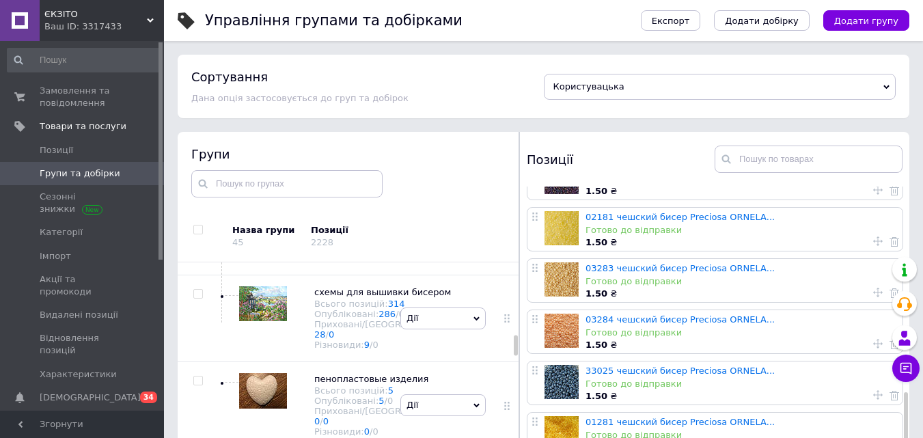
scroll to position [0, 0]
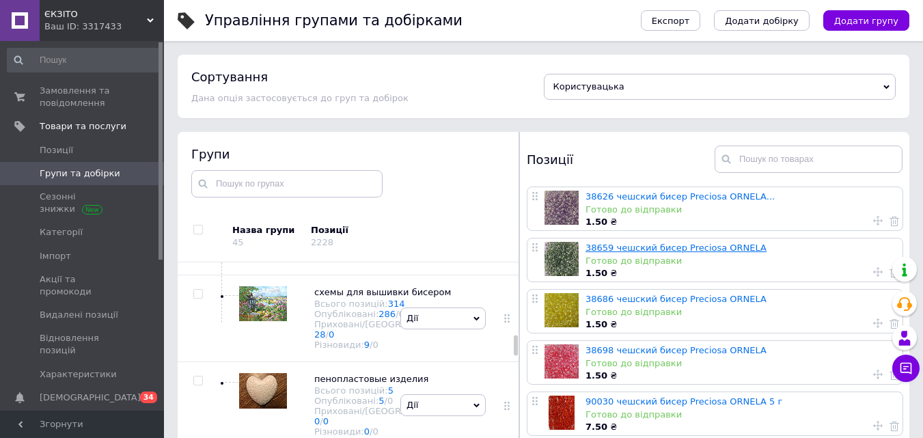
click at [661, 250] on link "38659 чешский бисер Preciosa ORNELA" at bounding box center [675, 248] width 181 height 10
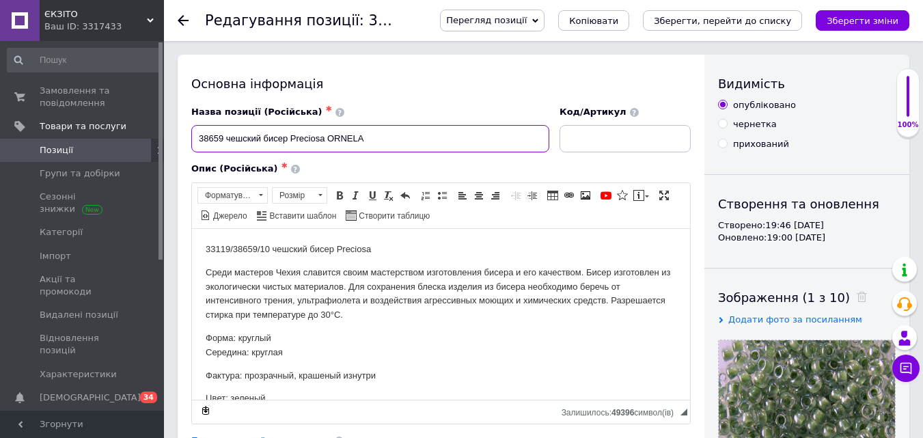
click at [387, 141] on input "38659 чешский бисер Preciosa ORNELA" at bounding box center [370, 138] width 358 height 27
click at [387, 140] on input "38659 чешский бисер Preciosa ORNELA" at bounding box center [370, 138] width 358 height 27
type input "38659 чешский бисер Preciosa ORNELA..."
click at [206, 250] on p "33119/38659/10 чешский бисер Preciosa" at bounding box center [441, 249] width 471 height 14
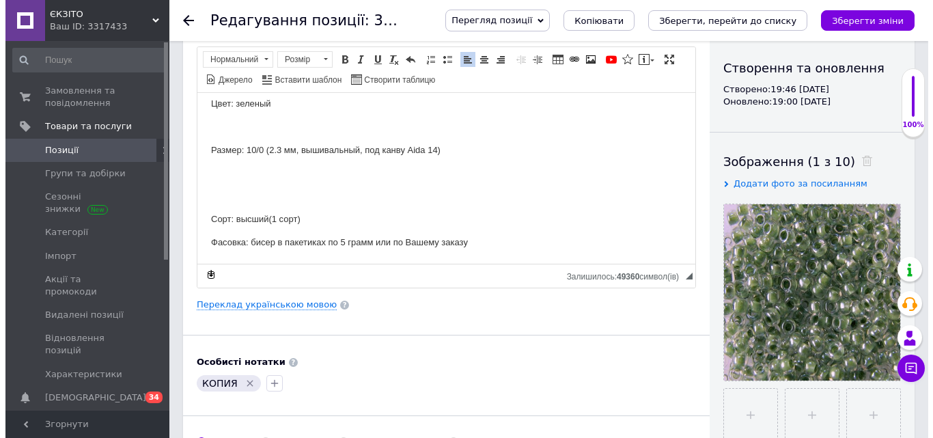
scroll to position [137, 0]
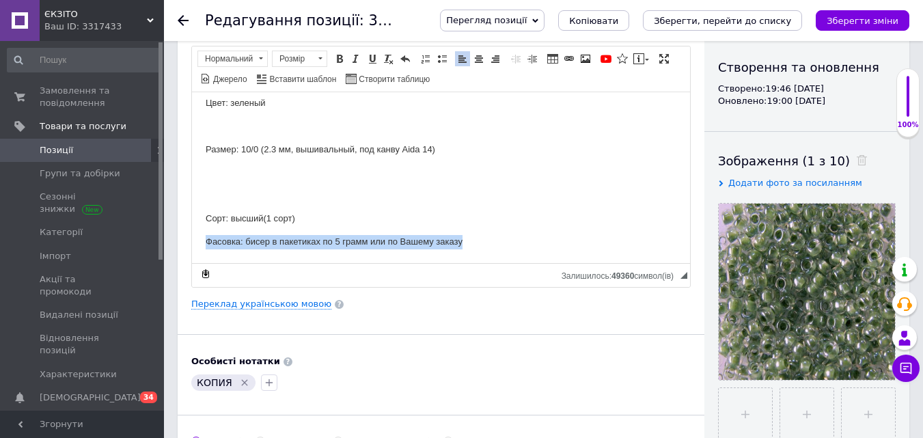
drag, startPoint x: 198, startPoint y: 243, endPoint x: 571, endPoint y: 249, distance: 373.0
click at [569, 249] on html "пакування від 5 грам ціна за грам 33119/38659/10 [DEMOGRAPHIC_DATA] бисер Preci…" at bounding box center [441, 75] width 498 height 376
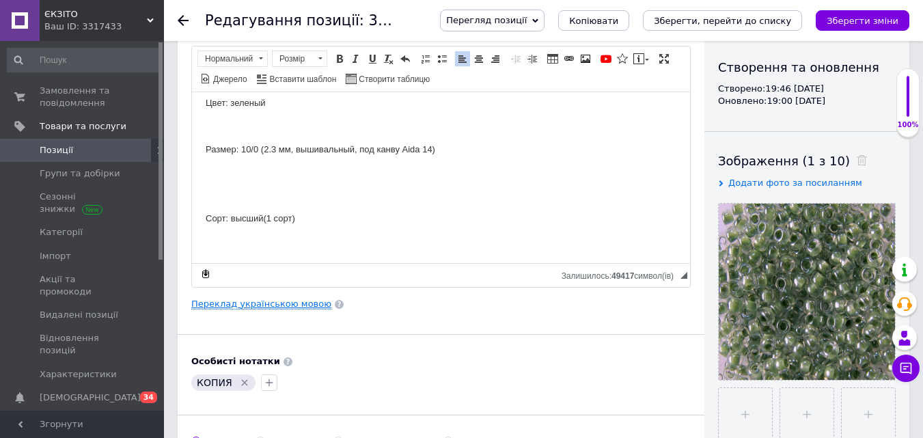
click at [293, 307] on link "Переклад українською мовою" at bounding box center [261, 304] width 140 height 11
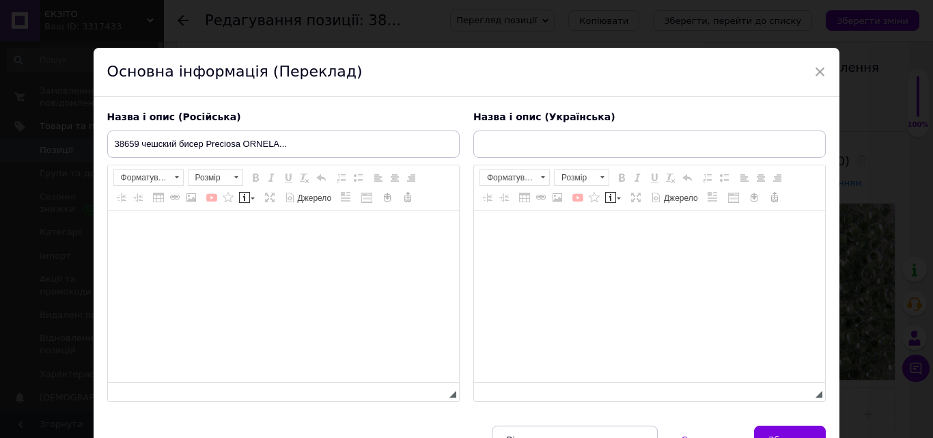
type input "38659 чеський бісер Preciosa ORNELA"
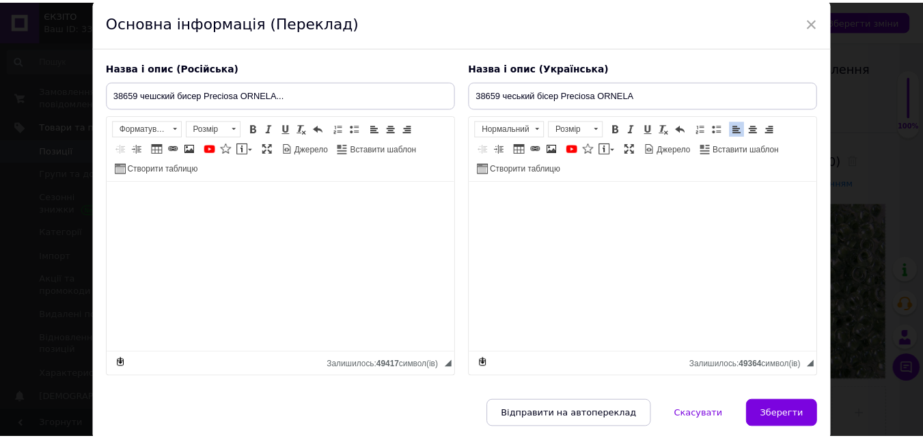
scroll to position [101, 0]
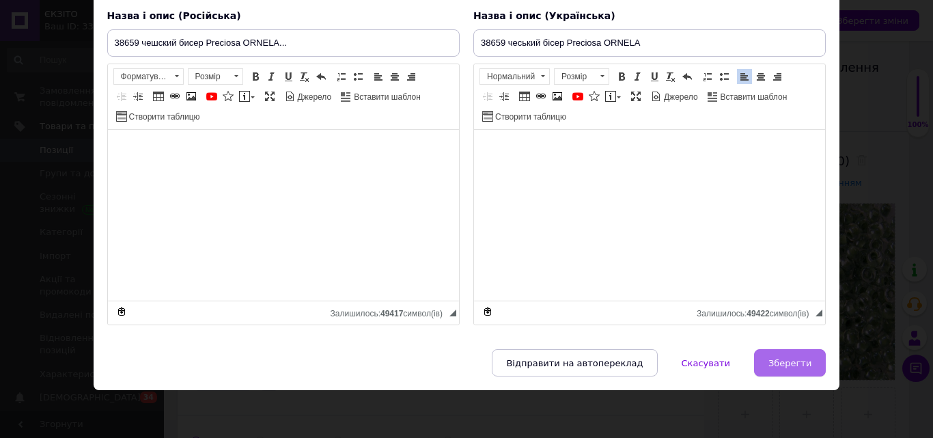
click at [764, 357] on button "Зберегти" at bounding box center [790, 362] width 72 height 27
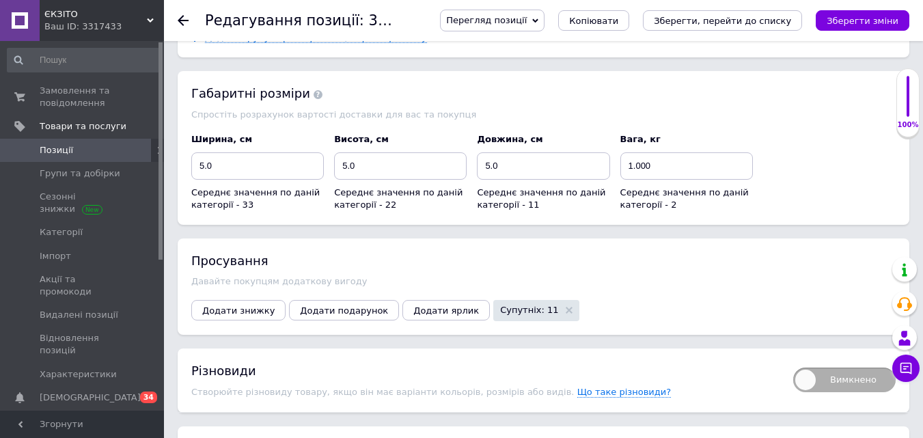
scroll to position [1435, 0]
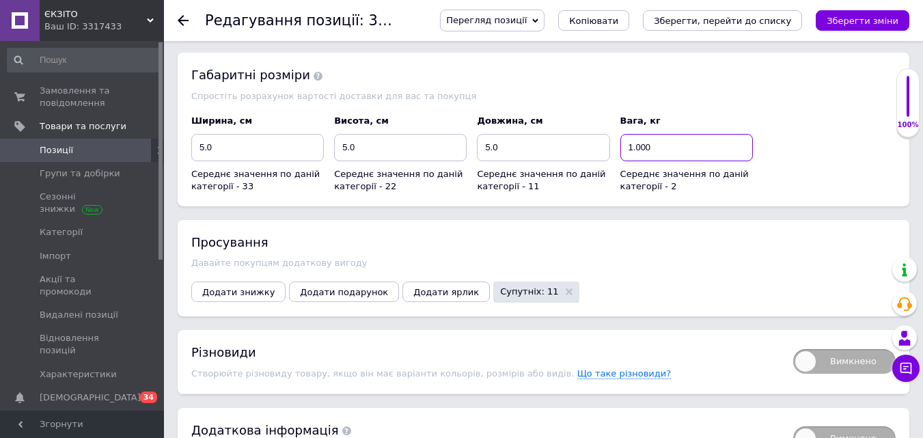
click at [650, 143] on input "1.000" at bounding box center [686, 147] width 133 height 27
type input "0.001"
click at [743, 14] on button "Зберегти, перейти до списку" at bounding box center [722, 20] width 159 height 20
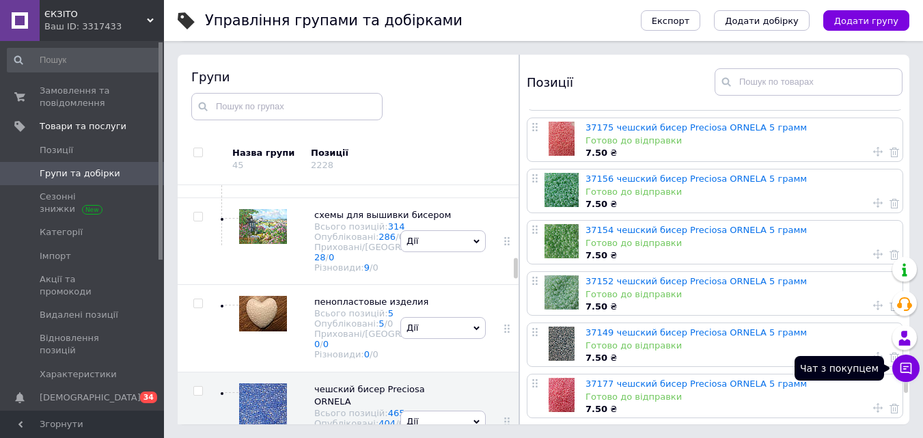
scroll to position [4852, 0]
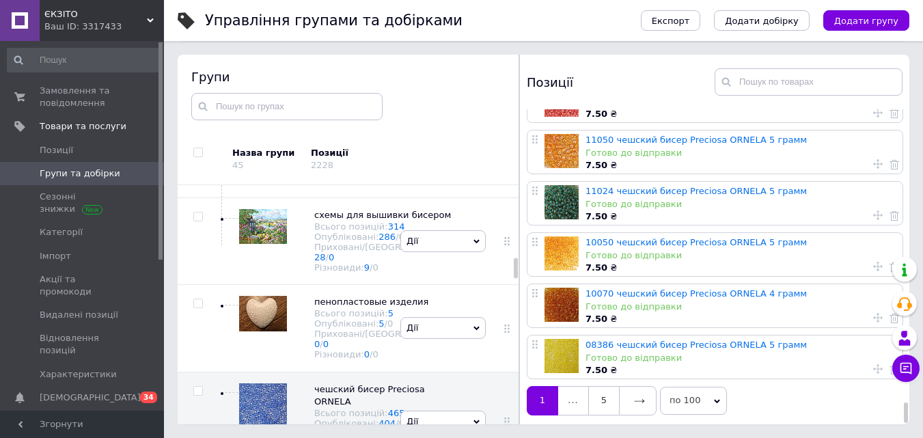
drag, startPoint x: 906, startPoint y: 129, endPoint x: 902, endPoint y: 430, distance: 301.3
click at [902, 430] on div "Управління групами та добірками Експорт Додати добірку Додати групу Сортування …" at bounding box center [543, 180] width 759 height 515
click at [609, 400] on link "5" at bounding box center [603, 400] width 31 height 29
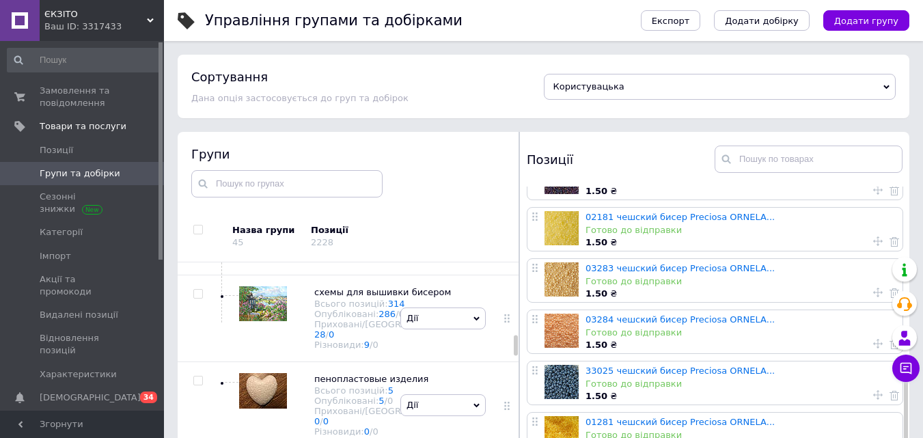
scroll to position [599, 0]
drag, startPoint x: 905, startPoint y: 243, endPoint x: 884, endPoint y: 450, distance: 208.8
click at [884, 437] on html "ЄКЗІТО Ваш ID: 3317433 Сайт ЄКЗІТО Кабінет покупця Перевірити стан системи Стор…" at bounding box center [461, 257] width 923 height 515
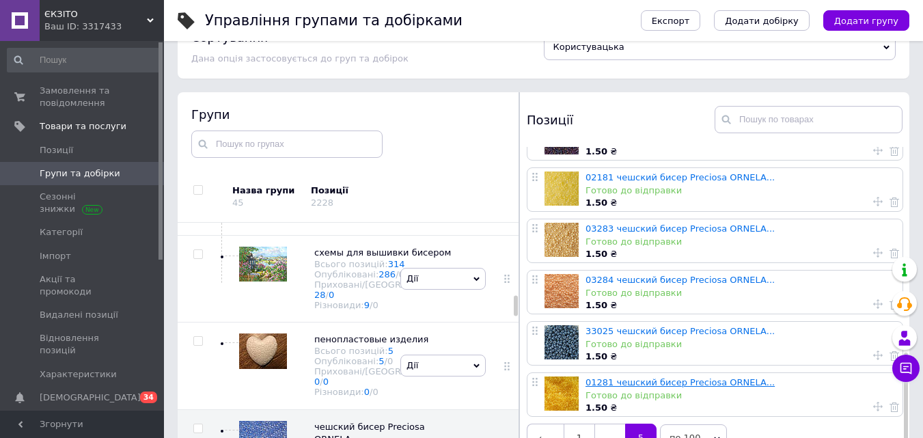
scroll to position [77, 0]
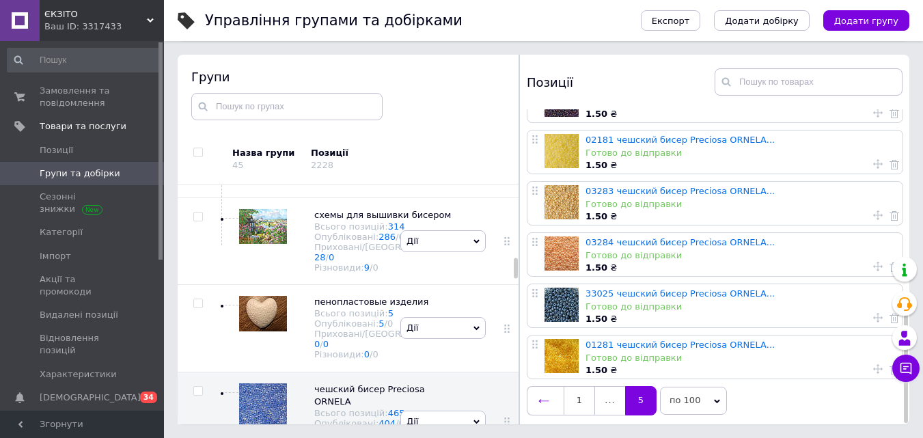
click at [538, 400] on icon at bounding box center [543, 401] width 11 height 11
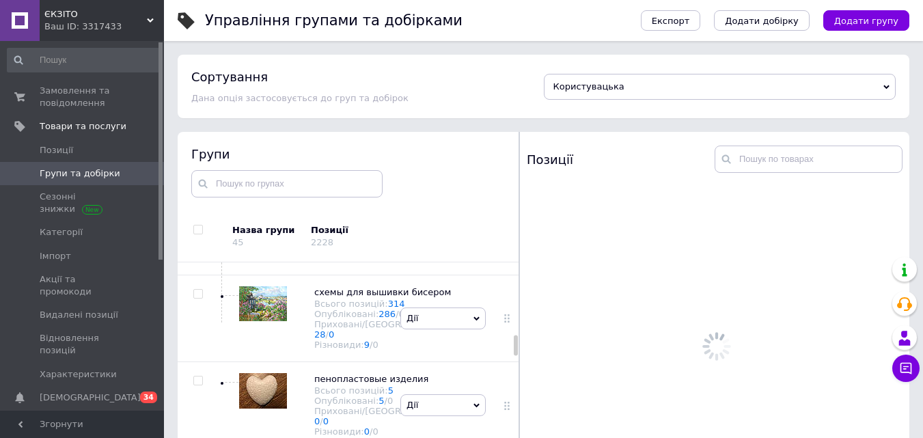
scroll to position [0, 0]
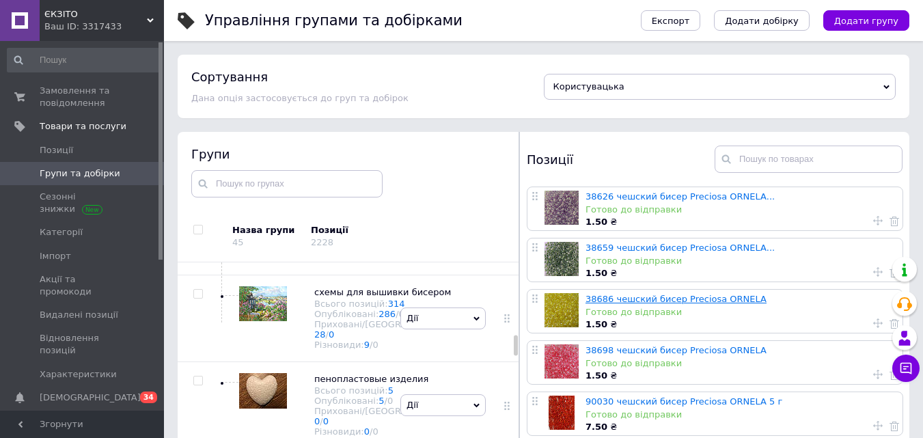
click at [633, 298] on link "38686 чешский бисер Preciosa ORNELA" at bounding box center [675, 299] width 181 height 10
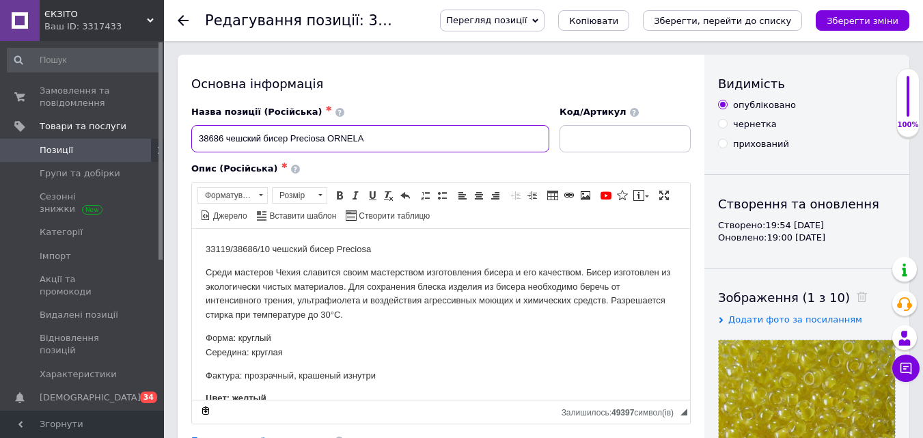
click at [396, 149] on input "38686 чешский бисер Preciosa ORNELA" at bounding box center [370, 138] width 358 height 27
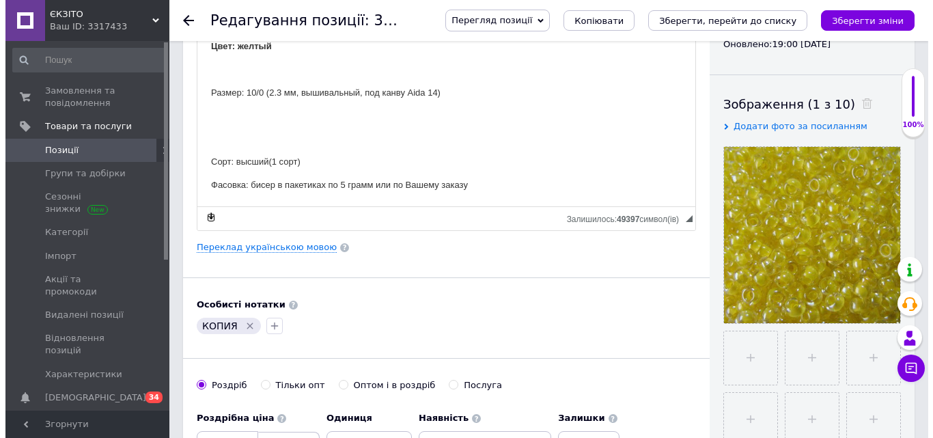
scroll to position [205, 0]
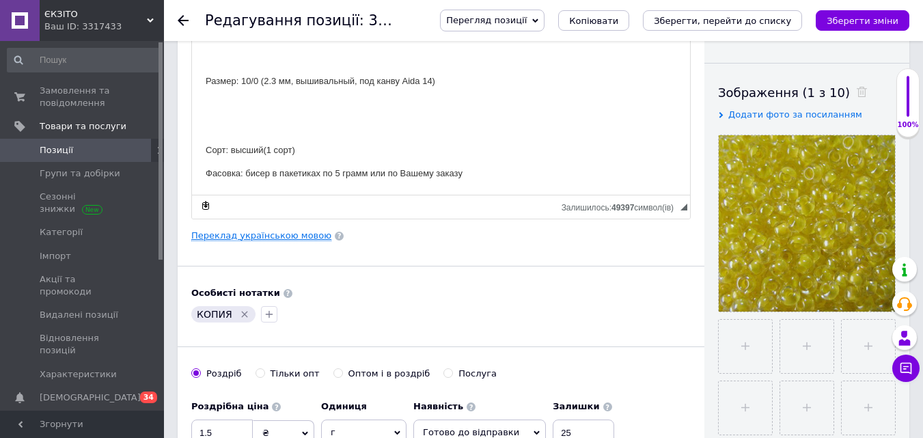
type input "38686 чешский бисер Preciosa ORNELA..."
click at [230, 240] on link "Переклад українською мовою" at bounding box center [261, 235] width 140 height 11
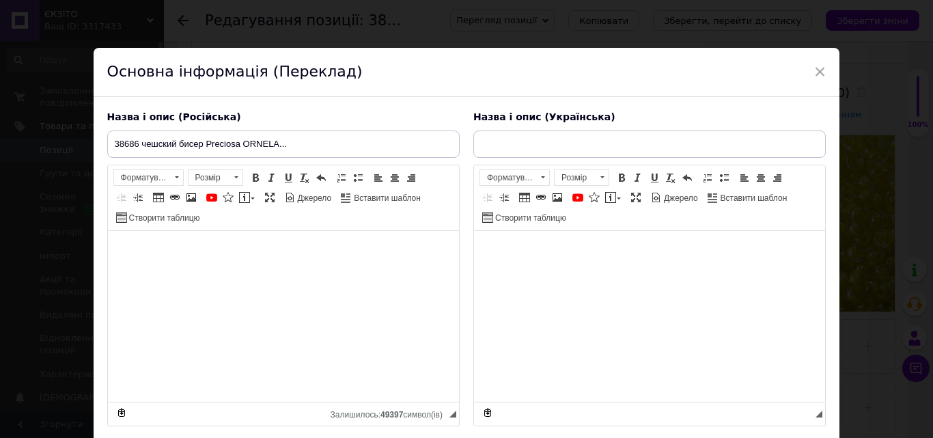
type input "38686 чеський бісер Preciosa ORNELA"
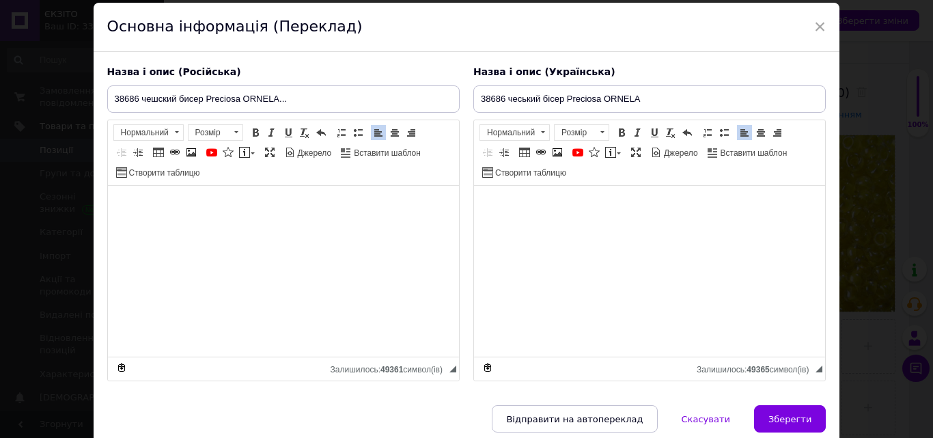
scroll to position [101, 0]
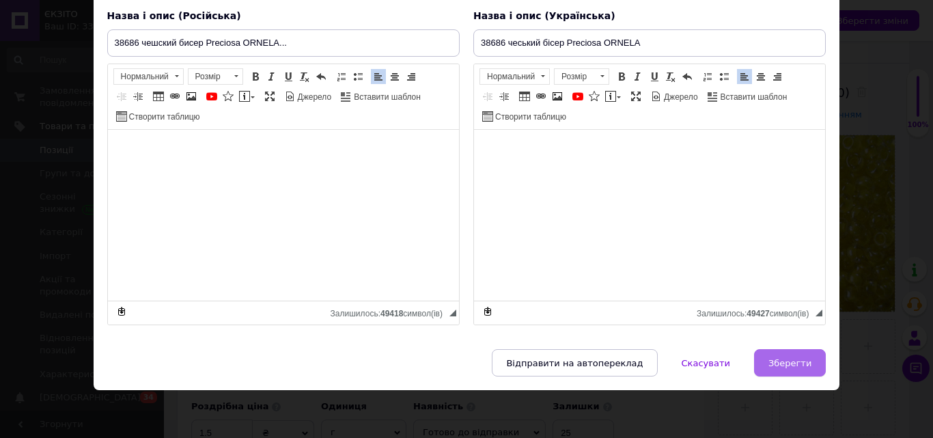
click at [769, 364] on button "Зберегти" at bounding box center [790, 362] width 72 height 27
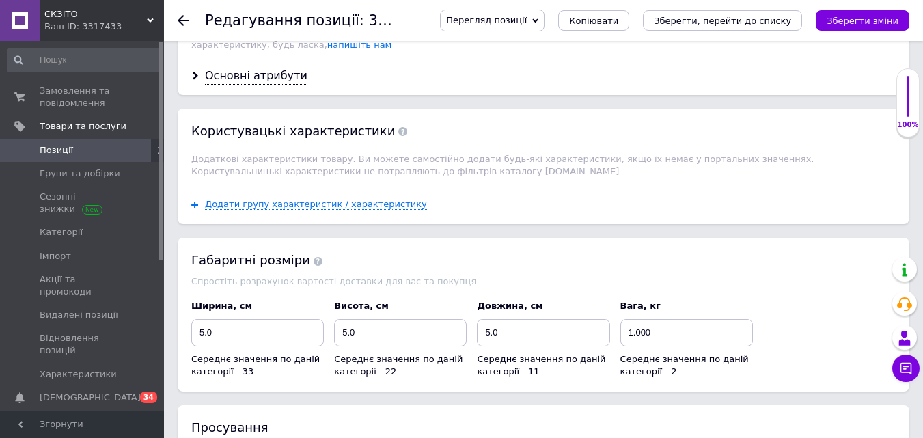
scroll to position [1366, 0]
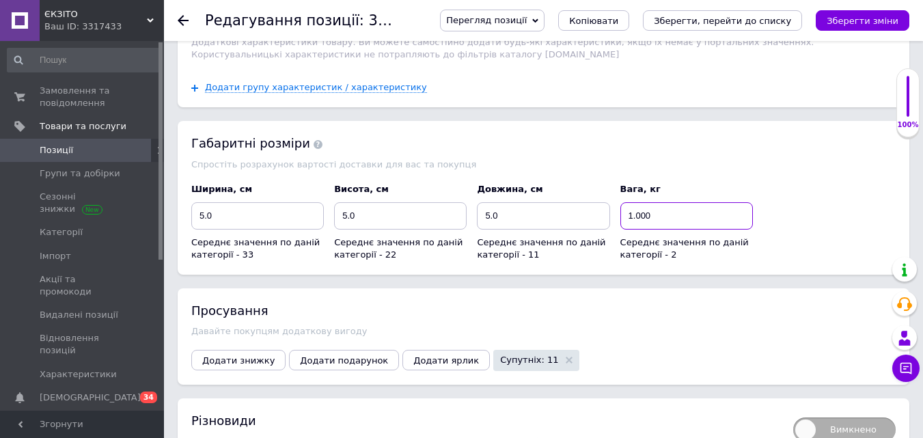
click at [661, 211] on input "1.000" at bounding box center [686, 215] width 133 height 27
click at [662, 211] on input "1.000" at bounding box center [686, 215] width 133 height 27
type input "0.001"
click at [762, 20] on icon "Зберегти, перейти до списку" at bounding box center [722, 21] width 137 height 10
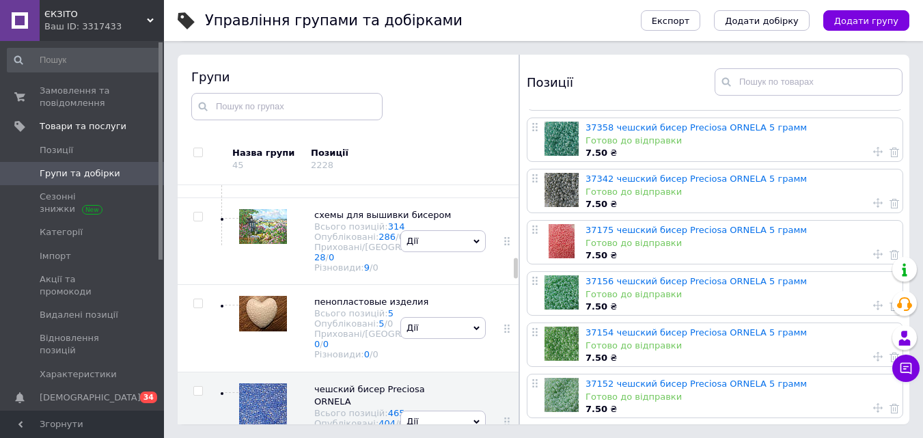
scroll to position [4852, 0]
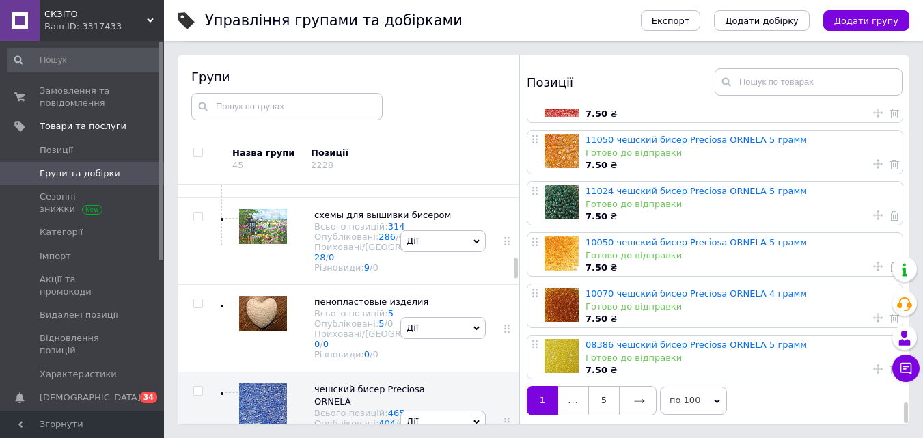
drag, startPoint x: 905, startPoint y: 130, endPoint x: 896, endPoint y: 432, distance: 302.8
click at [896, 432] on div "Управління групами та добірками Експорт Додати добірку Додати групу Сортування …" at bounding box center [543, 180] width 759 height 515
click at [595, 397] on link "5" at bounding box center [603, 400] width 31 height 29
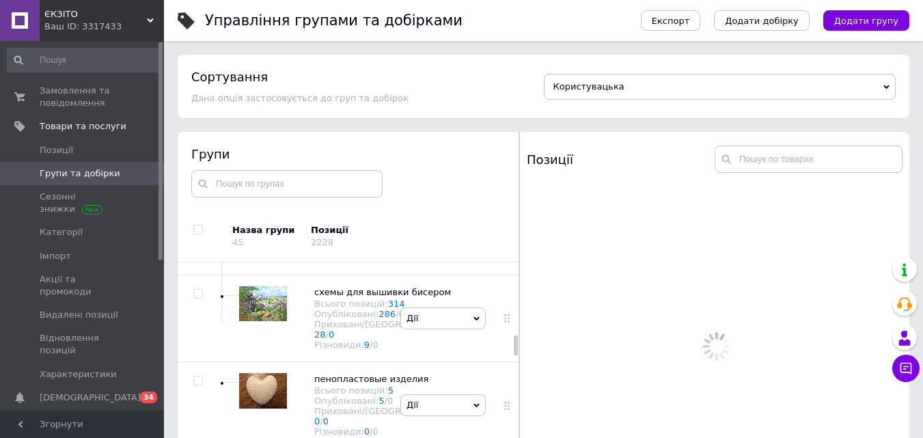
scroll to position [0, 0]
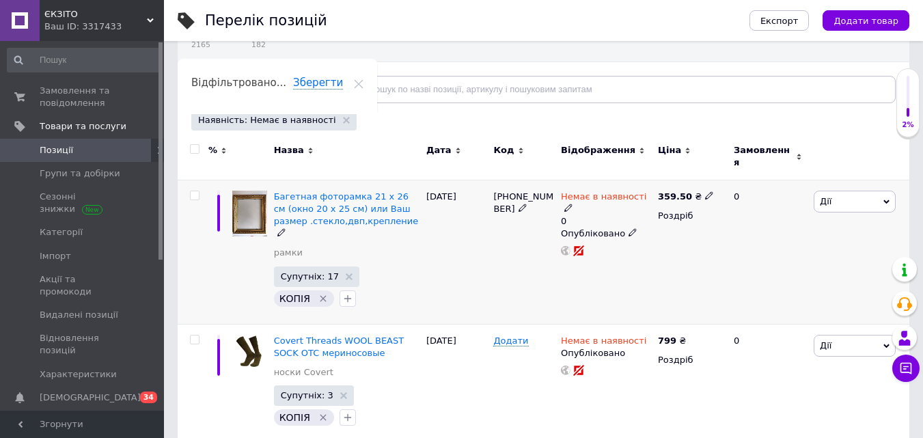
scroll to position [137, 0]
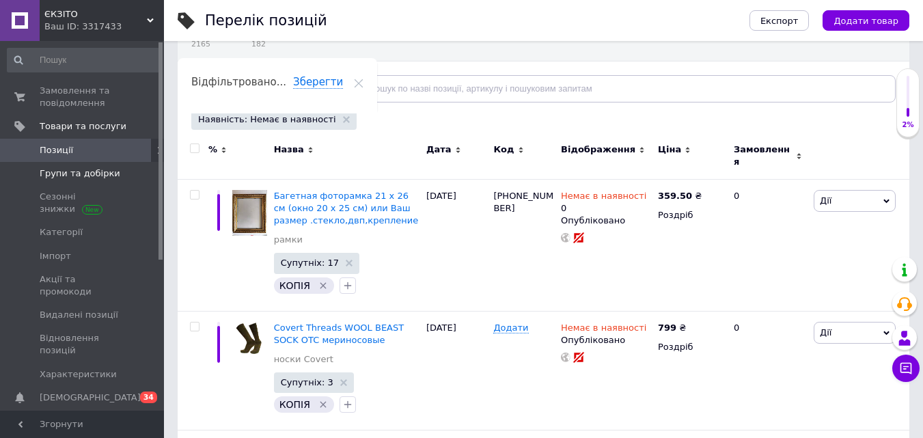
click at [51, 176] on span "Групи та добірки" at bounding box center [80, 173] width 81 height 12
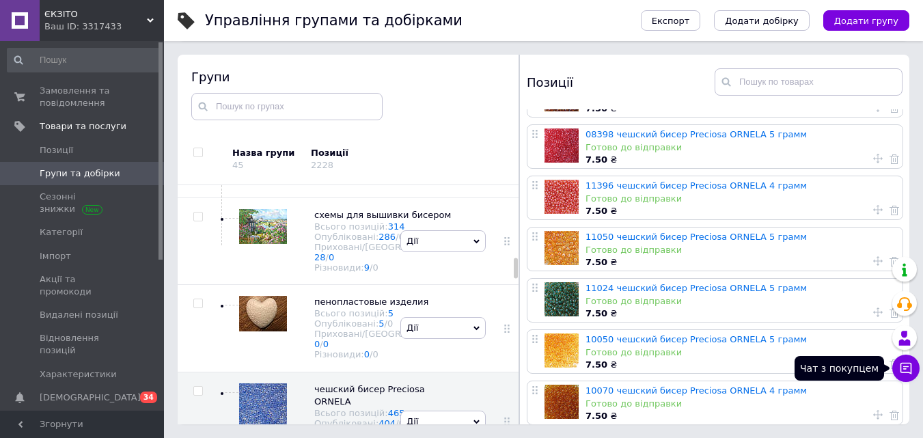
scroll to position [4852, 0]
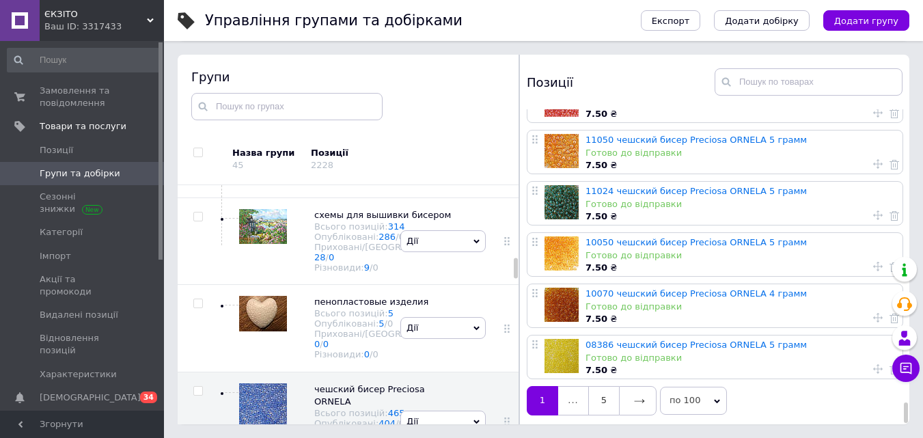
drag, startPoint x: 905, startPoint y: 128, endPoint x: 911, endPoint y: 433, distance: 305.4
click at [911, 433] on div "Управління групами та добірками Експорт Додати добірку Додати групу Сортування …" at bounding box center [543, 180] width 759 height 515
click at [604, 407] on link "5" at bounding box center [603, 400] width 31 height 29
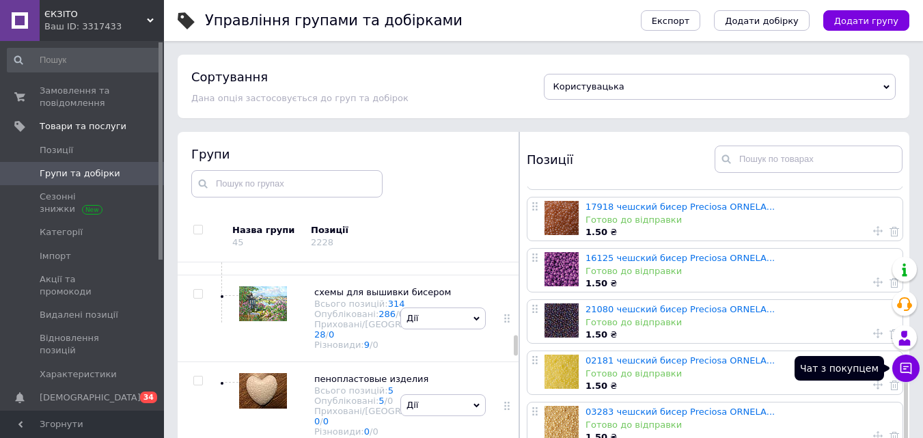
scroll to position [599, 0]
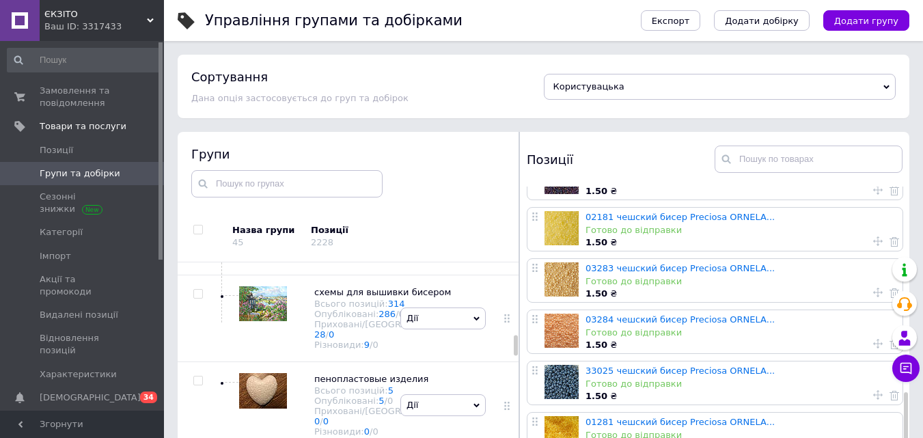
drag, startPoint x: 904, startPoint y: 236, endPoint x: 904, endPoint y: 404, distance: 167.4
click at [904, 404] on div at bounding box center [906, 446] width 4 height 108
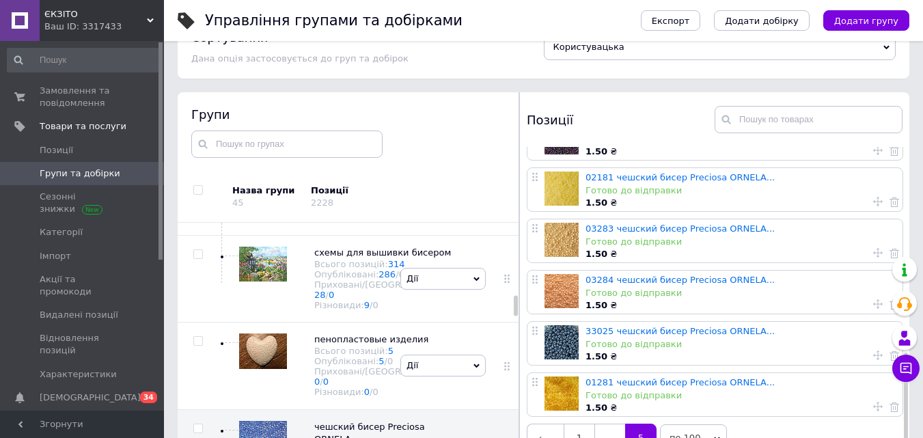
scroll to position [77, 0]
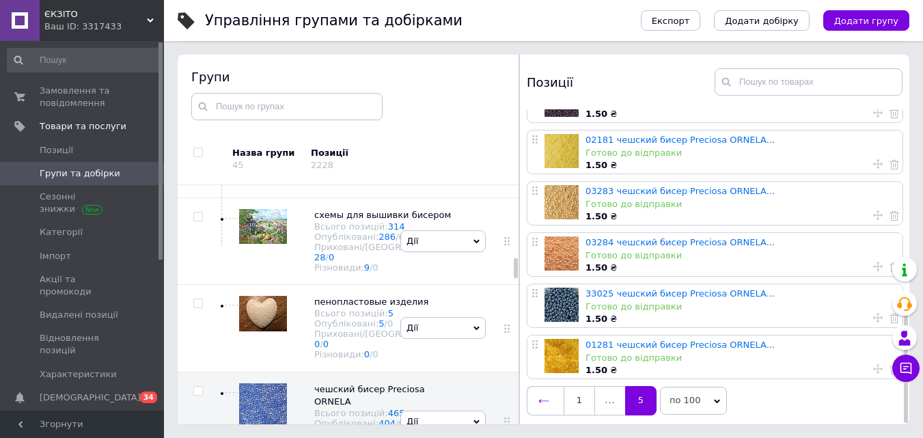
click at [546, 398] on icon at bounding box center [543, 401] width 11 height 11
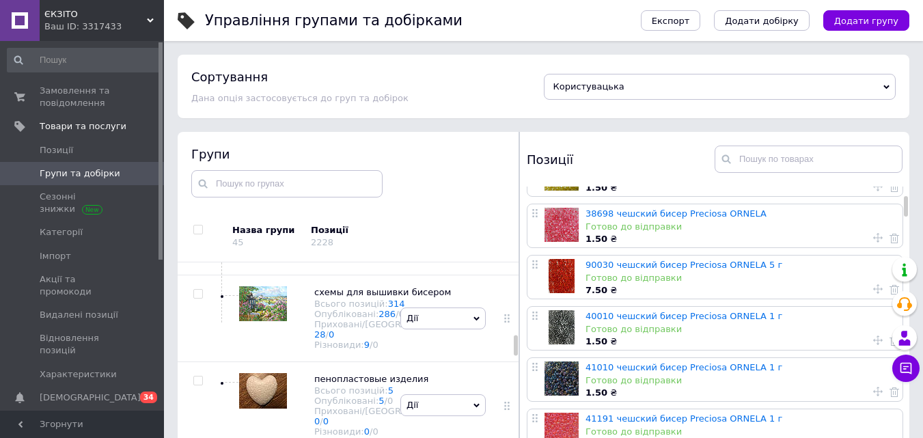
scroll to position [0, 0]
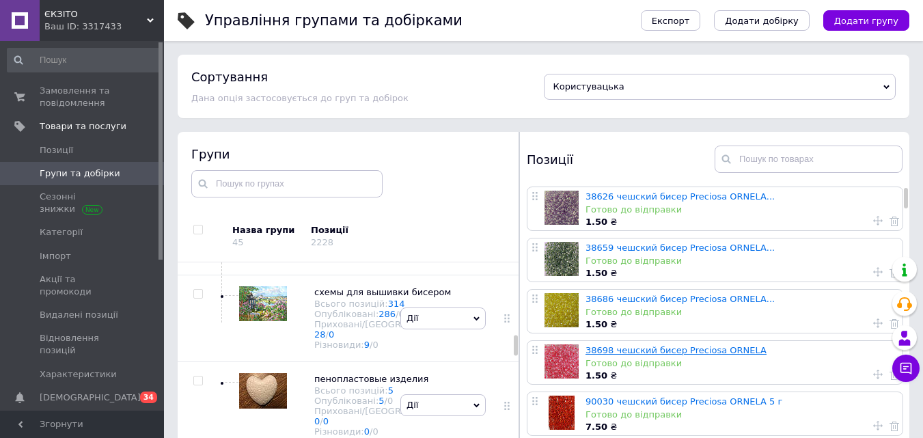
click at [671, 352] on link "38698 чешский бисер Preciosa ORNELA" at bounding box center [675, 350] width 181 height 10
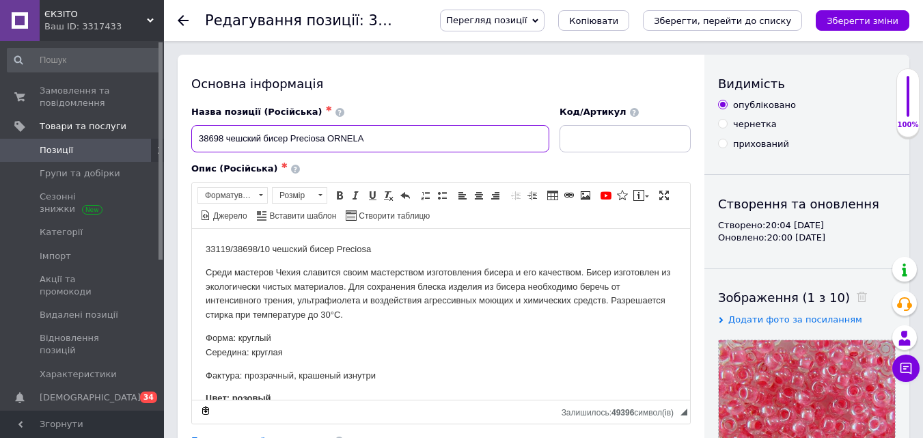
click at [411, 146] on input "38698 чешский бисер Preciosa ORNELA" at bounding box center [370, 138] width 358 height 27
type input "38698 чешский бисер Preciosa ORNELA..."
click at [208, 249] on p "33119/38698/10 чешский бисер Preciosa" at bounding box center [441, 249] width 471 height 14
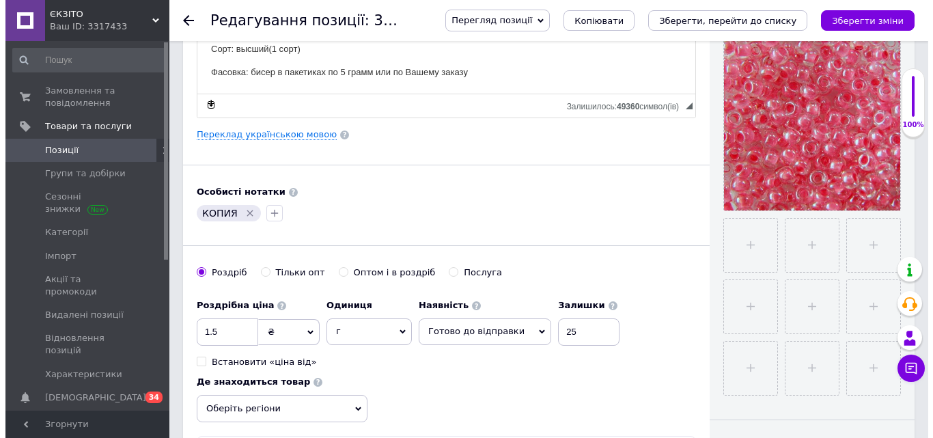
scroll to position [273, 0]
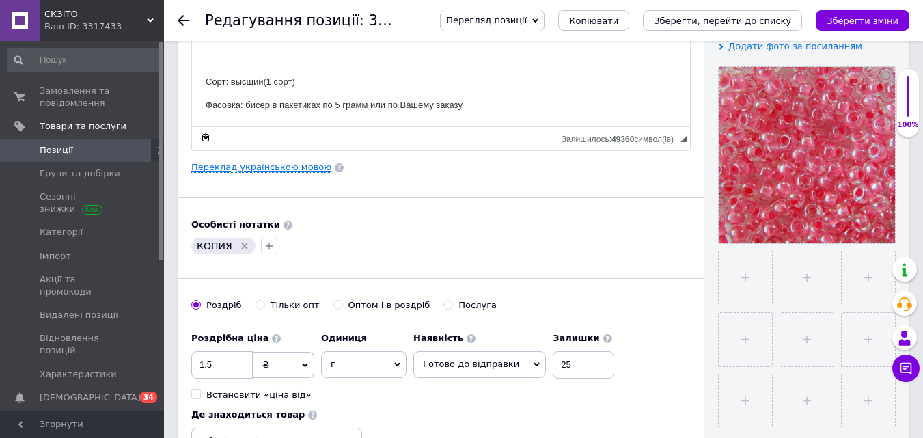
click at [254, 172] on link "Переклад українською мовою" at bounding box center [261, 167] width 140 height 11
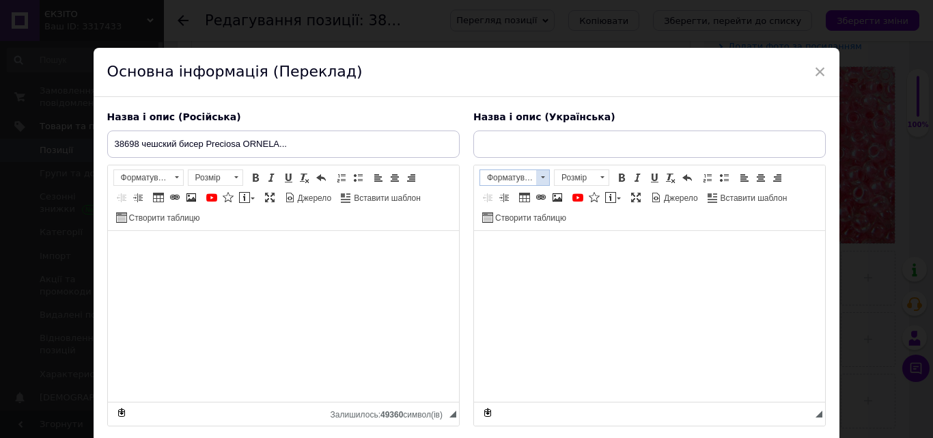
type input "38698 чеський бісер Preciosa ORNELA"
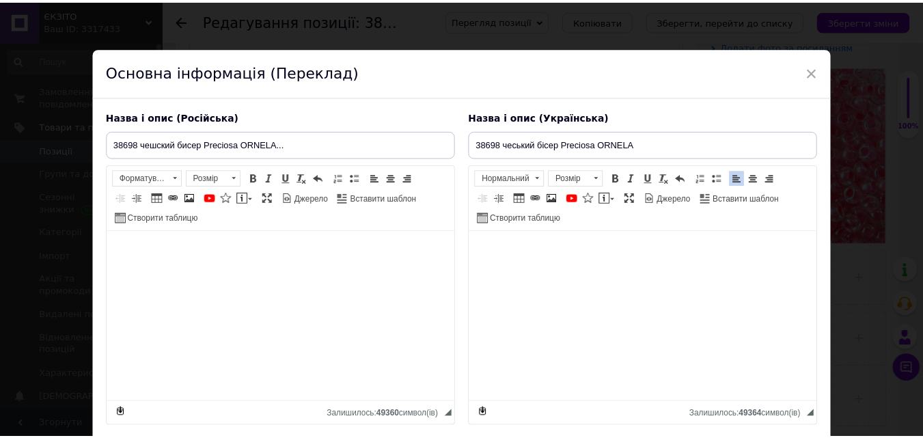
scroll to position [101, 0]
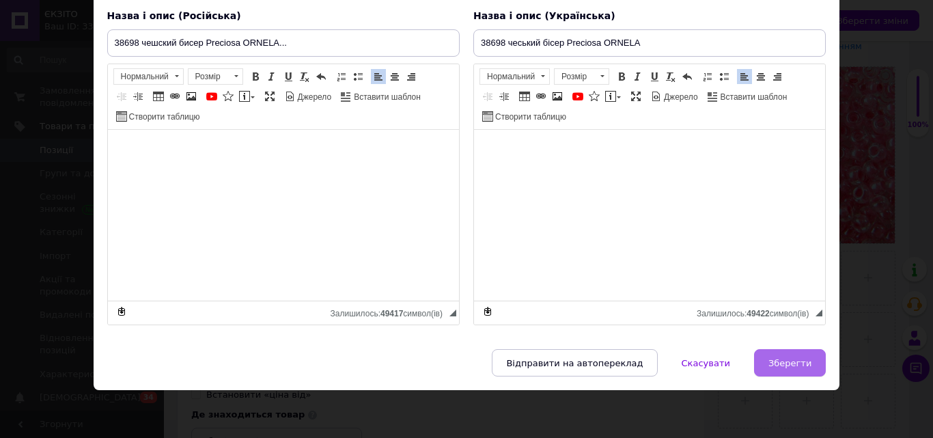
click at [788, 368] on span "Зберегти" at bounding box center [790, 363] width 43 height 10
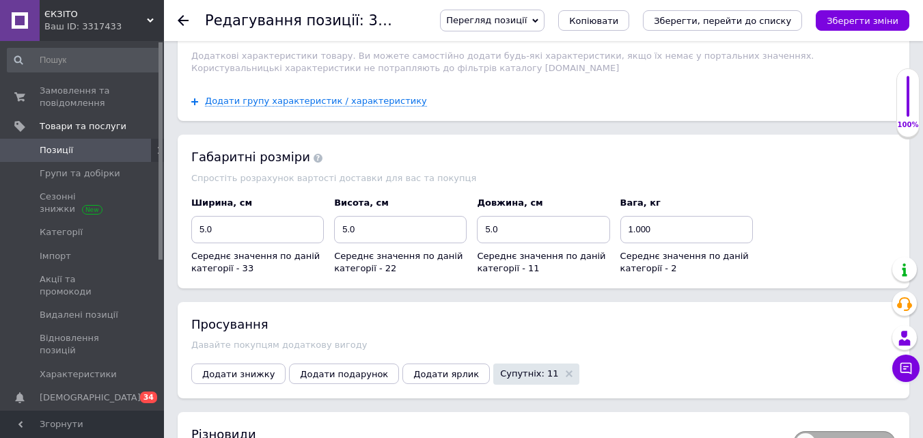
scroll to position [1435, 0]
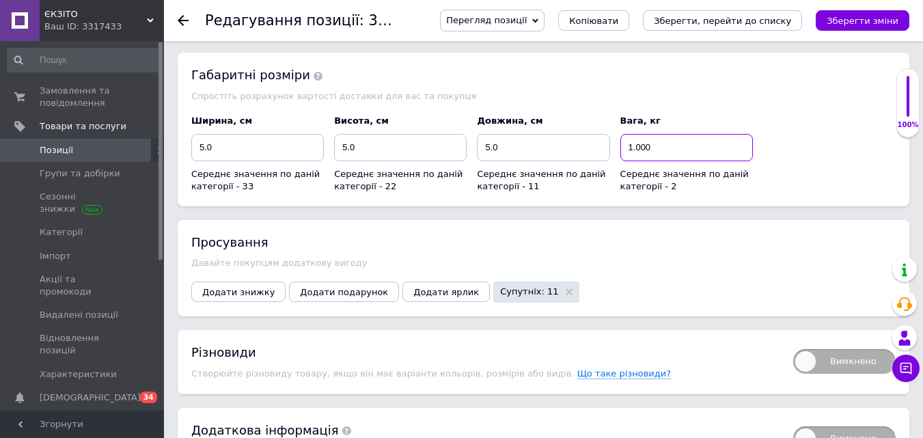
click at [683, 136] on input "1.000" at bounding box center [686, 147] width 133 height 27
type input "0.001"
click at [719, 28] on button "Зберегти, перейти до списку" at bounding box center [722, 20] width 159 height 20
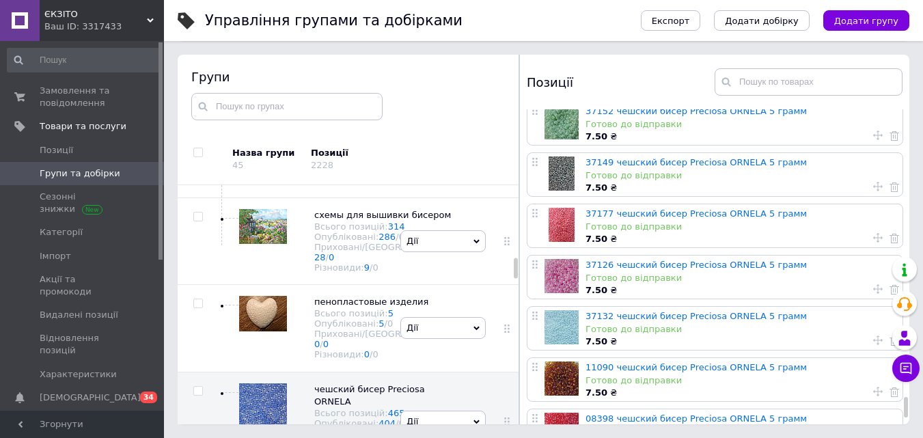
scroll to position [4852, 0]
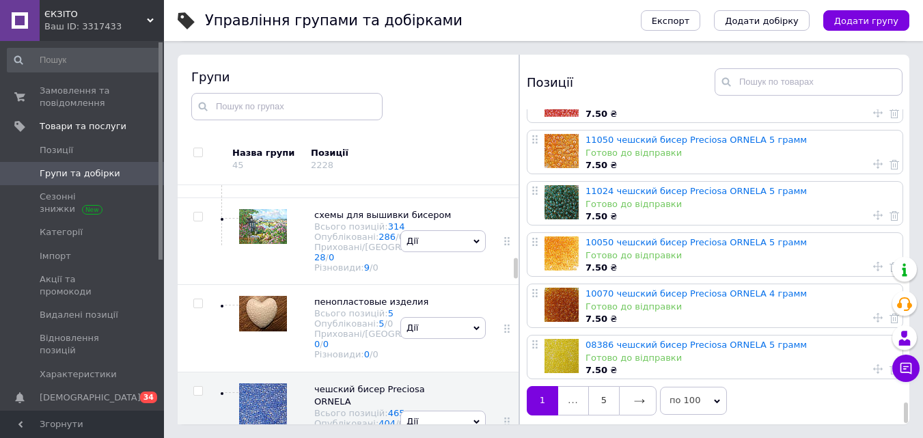
drag, startPoint x: 905, startPoint y: 126, endPoint x: 892, endPoint y: 419, distance: 293.4
click at [892, 419] on div "93140 чешский бисер Preciosa ORNELA Готово до відправки 1.50 ₴ 59205 чешский би…" at bounding box center [714, 266] width 389 height 315
click at [607, 402] on link "5" at bounding box center [603, 400] width 31 height 29
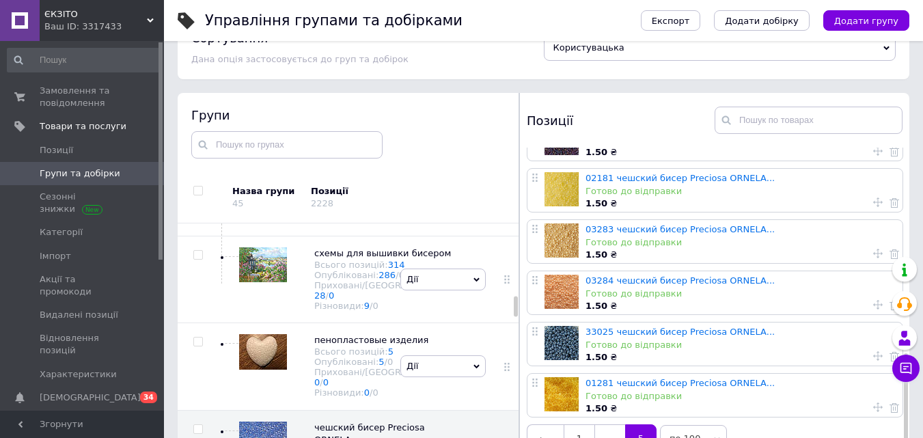
scroll to position [77, 0]
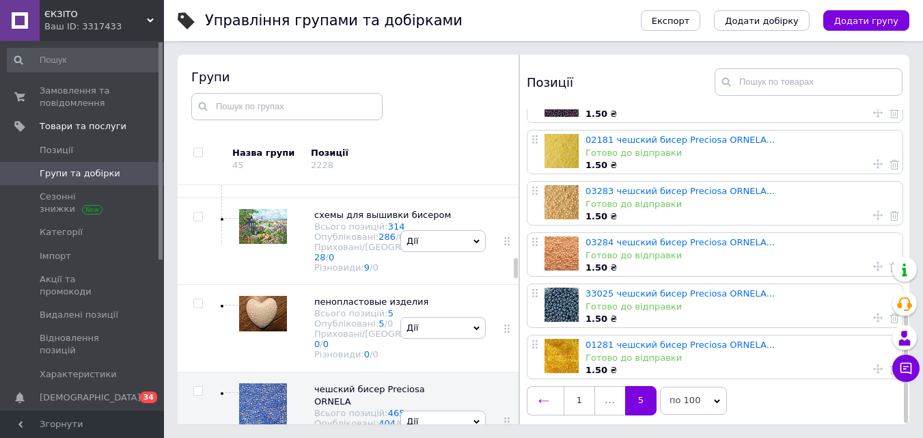
click at [546, 400] on icon at bounding box center [543, 401] width 11 height 11
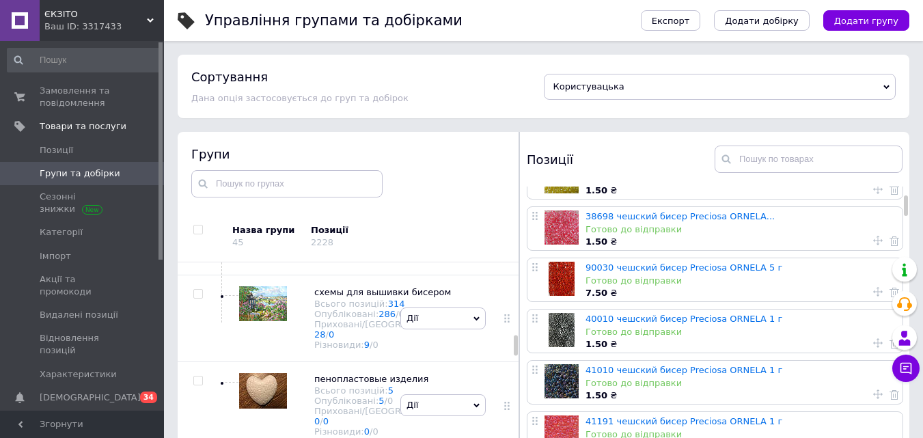
scroll to position [137, 0]
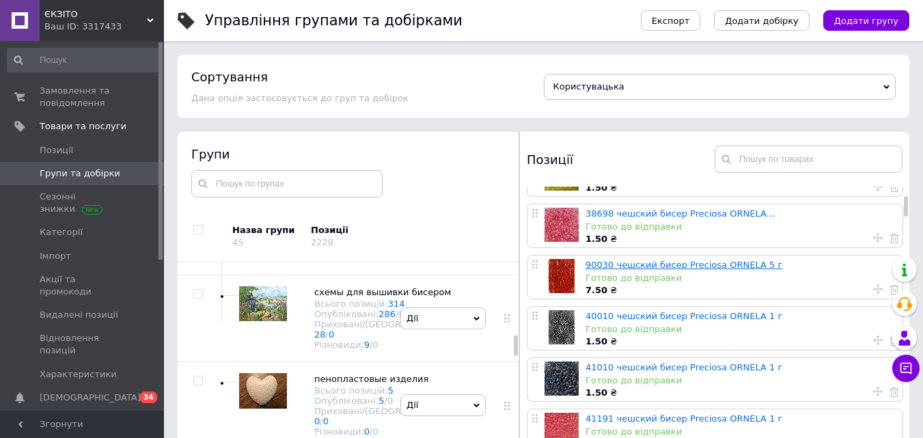
click at [717, 266] on link "90030 чешский бисер Preciosa ORNELA 5 г" at bounding box center [683, 265] width 197 height 10
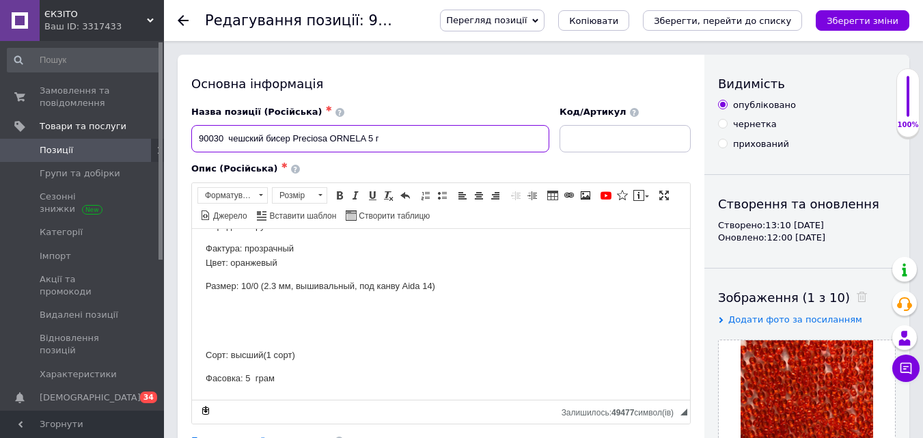
click at [419, 146] on input "90030 чешский бисер Preciosa ORNELA 5 г" at bounding box center [370, 138] width 358 height 27
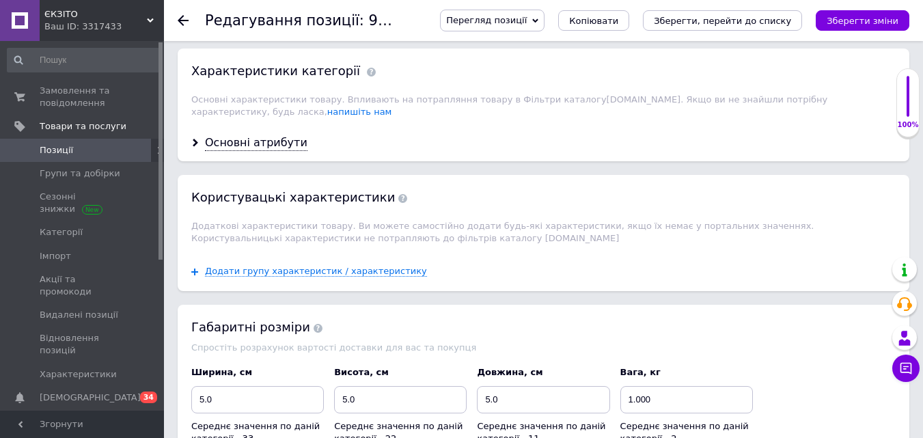
scroll to position [1161, 0]
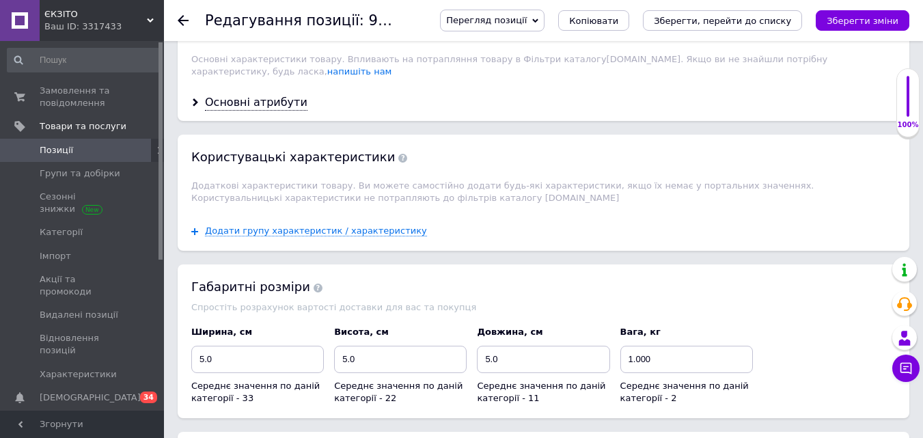
type input "90030 чешский бисер Preciosa ORNELA 5 грамм"
click at [659, 346] on input "1.000" at bounding box center [686, 359] width 133 height 27
type input "0.005"
click at [701, 25] on icon "Зберегти, перейти до списку" at bounding box center [722, 21] width 137 height 10
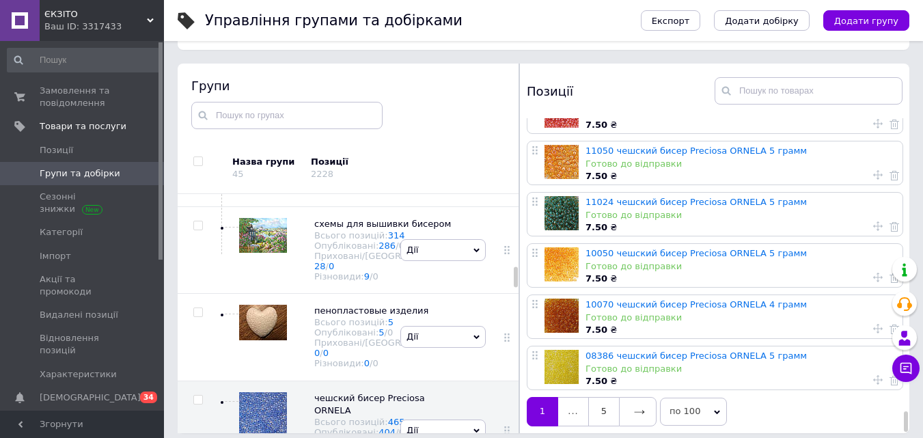
scroll to position [4852, 0]
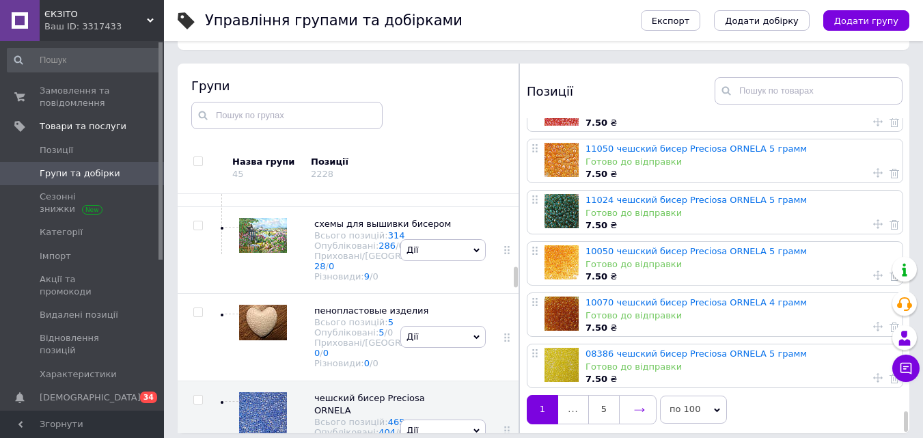
click at [635, 395] on link at bounding box center [638, 409] width 38 height 29
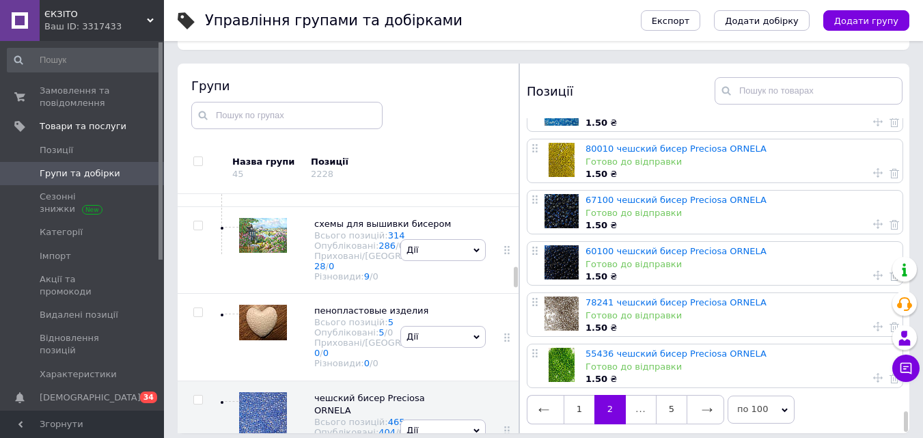
scroll to position [77, 0]
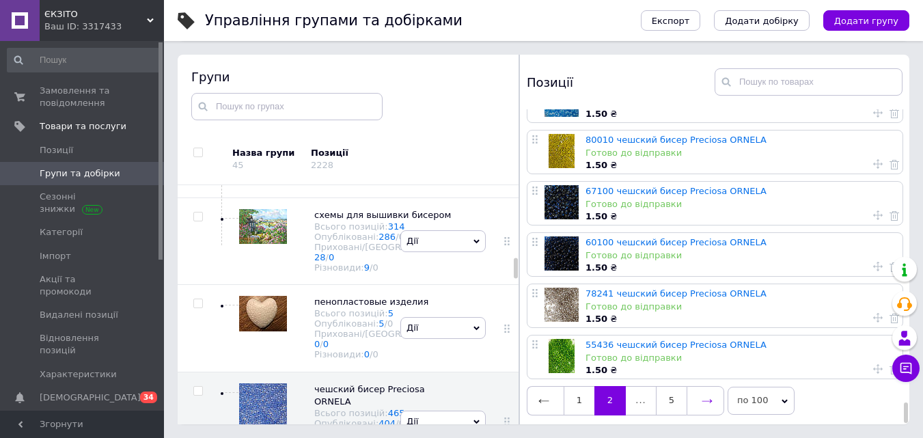
click at [703, 400] on icon at bounding box center [707, 401] width 11 height 11
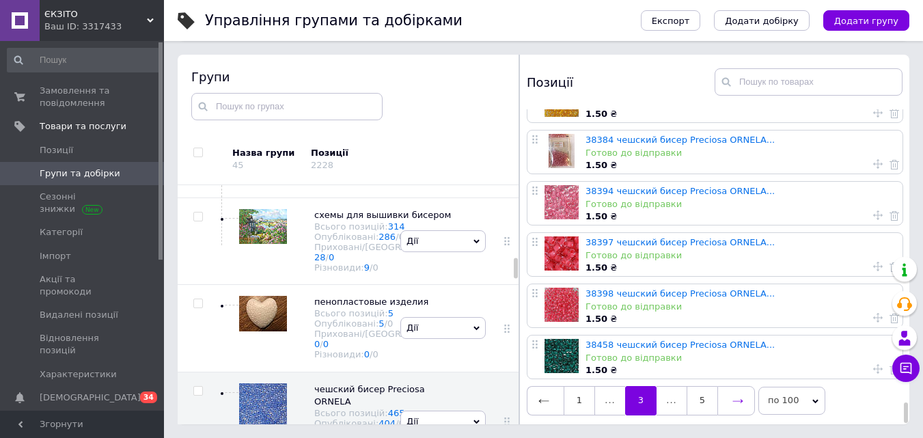
click at [730, 397] on link at bounding box center [736, 400] width 38 height 29
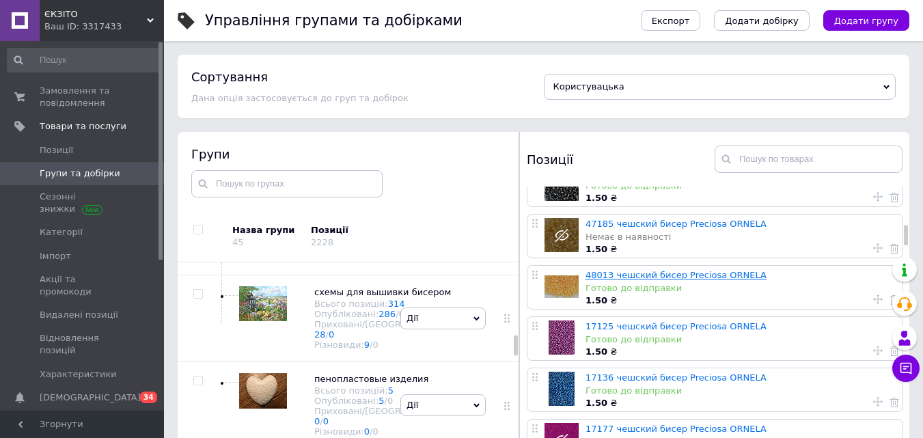
scroll to position [615, 0]
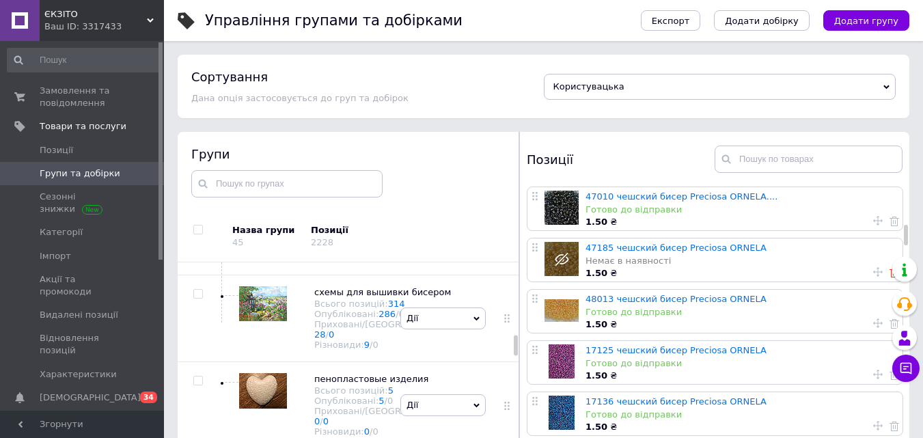
click at [890, 277] on icon at bounding box center [894, 273] width 10 height 10
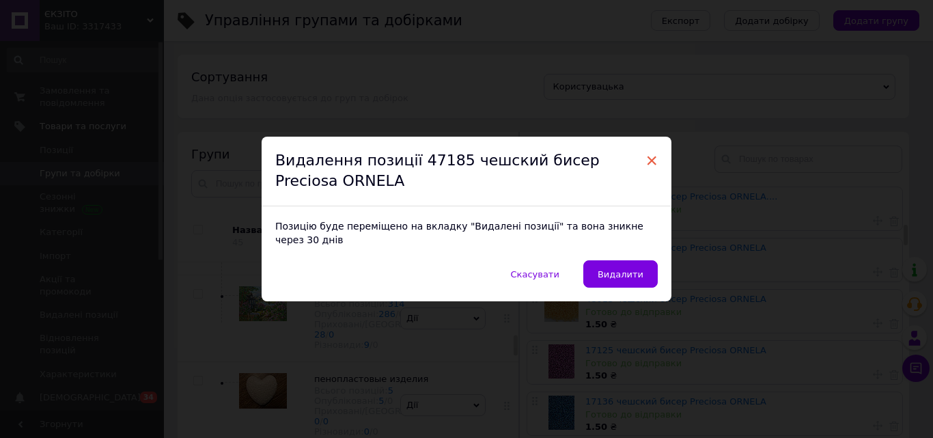
click at [647, 164] on span "×" at bounding box center [652, 160] width 12 height 23
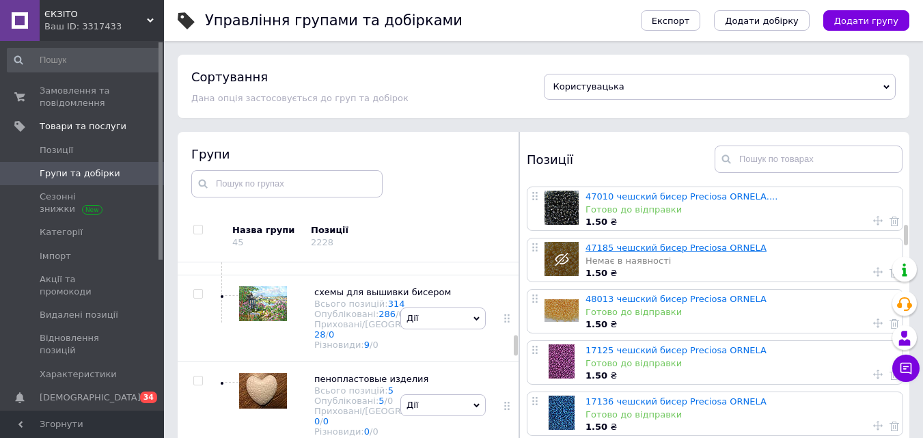
click at [648, 246] on link "47185 чешский бисер Preciosa ORNELA" at bounding box center [675, 248] width 181 height 10
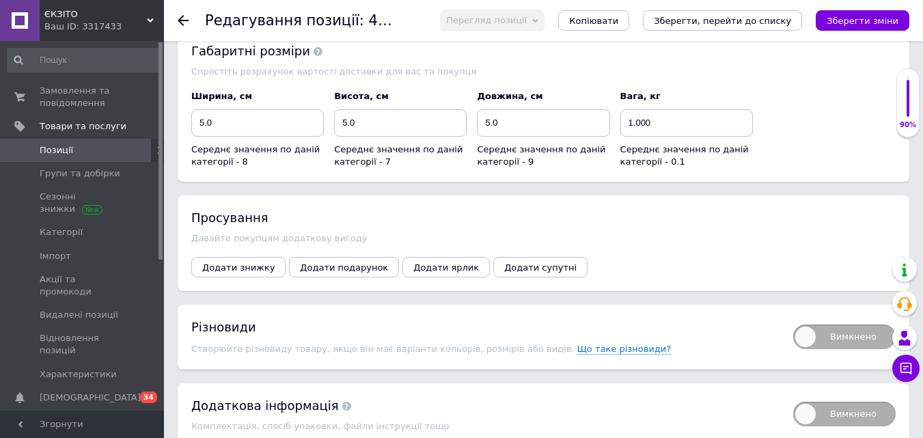
scroll to position [1492, 0]
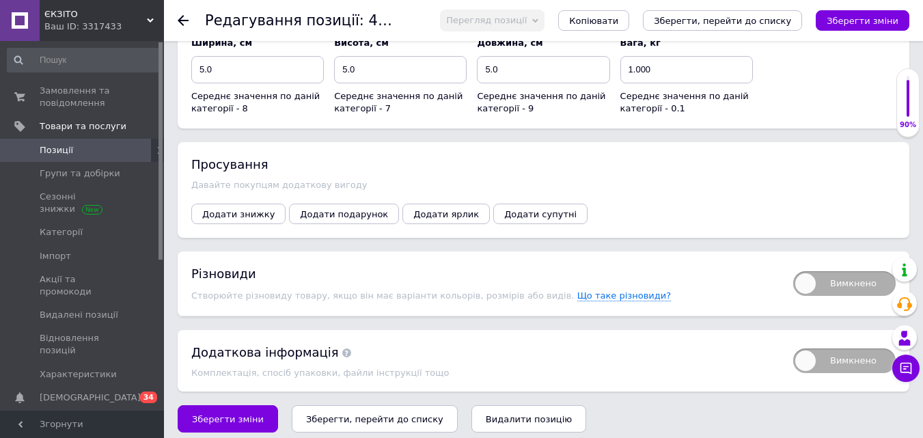
click at [496, 414] on span "Видалити позицію" at bounding box center [529, 419] width 86 height 10
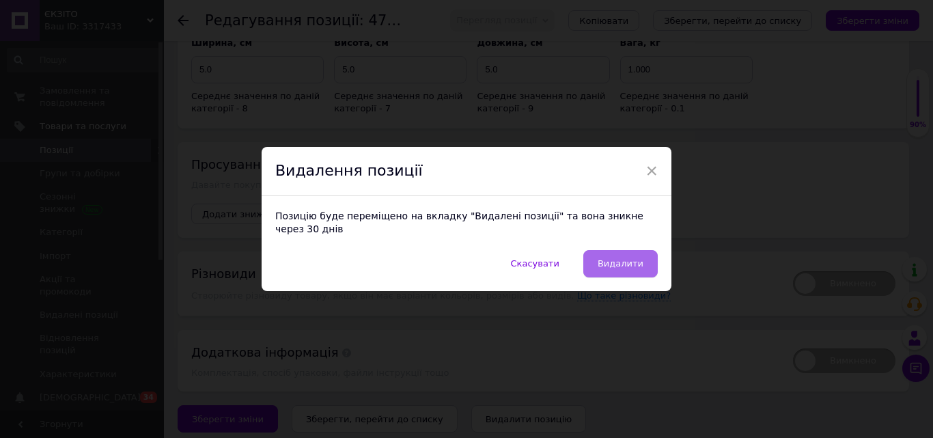
click at [601, 251] on button "Видалити" at bounding box center [620, 263] width 74 height 27
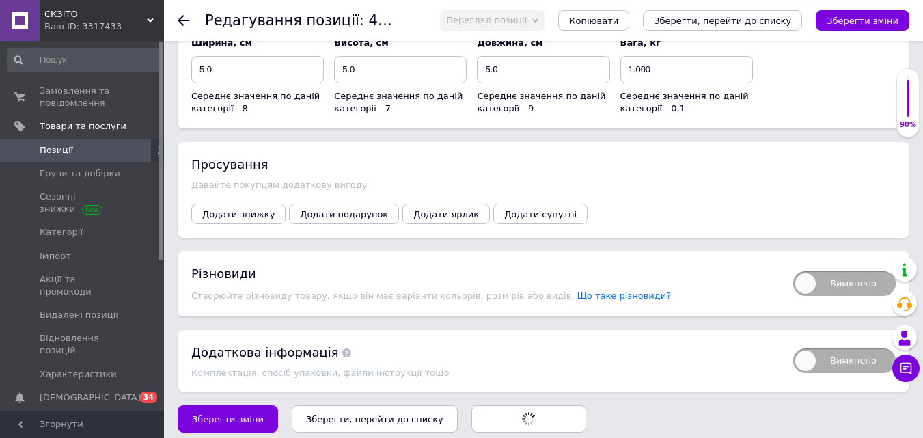
radio input "false"
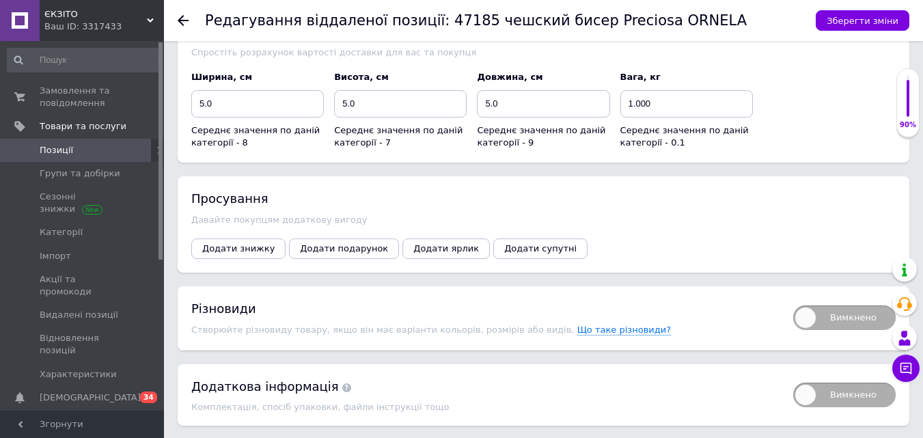
scroll to position [1526, 0]
